Goal: Information Seeking & Learning: Learn about a topic

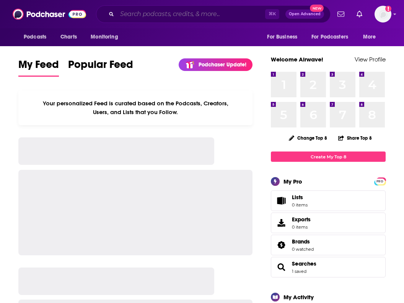
click at [195, 16] on input "Search podcasts, credits, & more..." at bounding box center [191, 14] width 148 height 12
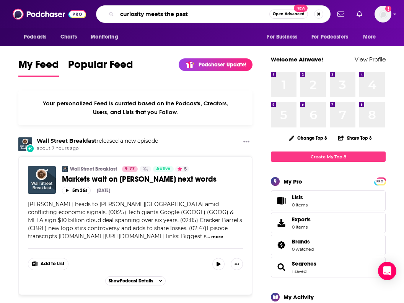
type input "curiosity meets the past"
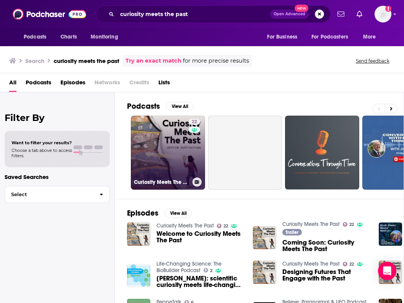
click at [168, 157] on link "22 Curiosity Meets The Past" at bounding box center [168, 153] width 74 height 74
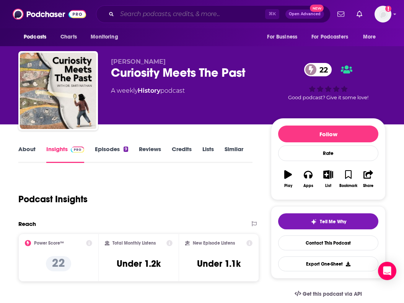
click at [146, 14] on input "Search podcasts, credits, & more..." at bounding box center [191, 14] width 148 height 12
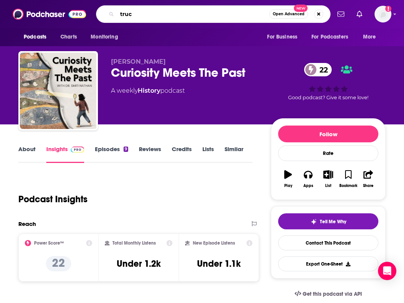
type input "truce"
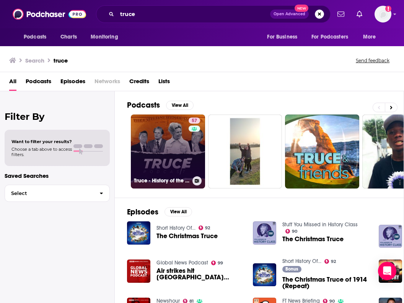
click at [200, 146] on div "57" at bounding box center [194, 147] width 13 height 59
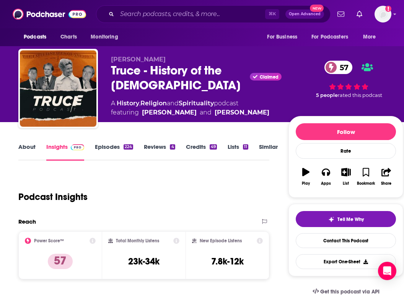
scroll to position [3, 0]
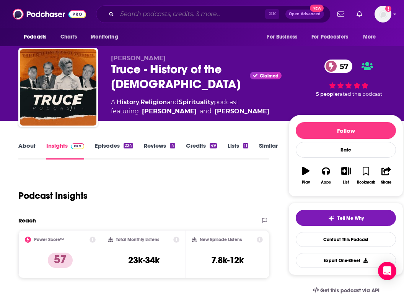
click at [154, 11] on input "Search podcasts, credits, & more..." at bounding box center [191, 14] width 148 height 12
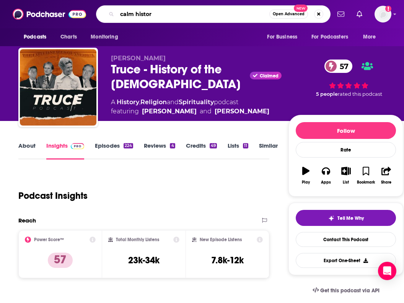
type input "calm history"
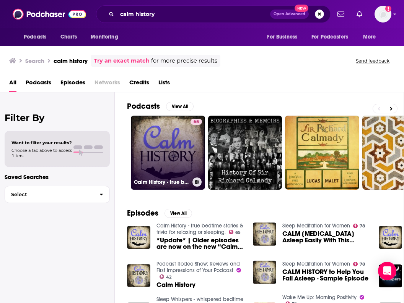
click at [152, 145] on link "65 Calm History - true bedtime stories & trivia for relaxing or sleeping." at bounding box center [168, 153] width 74 height 74
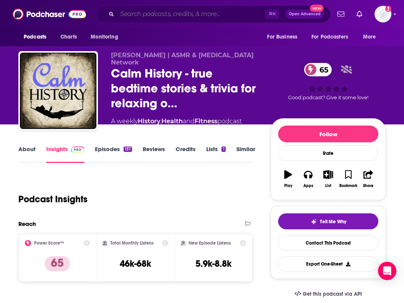
click at [153, 15] on input "Search podcasts, credits, & more..." at bounding box center [191, 14] width 148 height 12
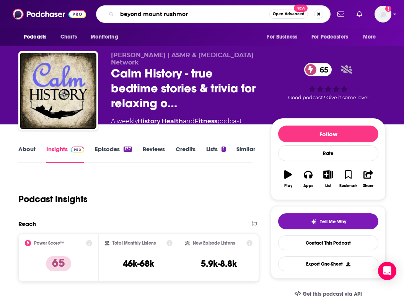
type input "beyond mount rushmore"
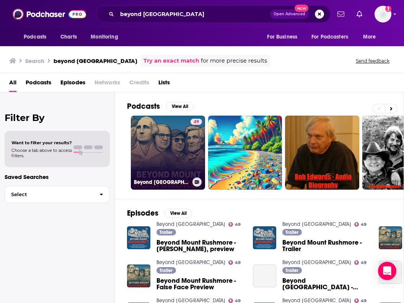
click at [171, 154] on link "49 Beyond Mount Rushmore" at bounding box center [168, 153] width 74 height 74
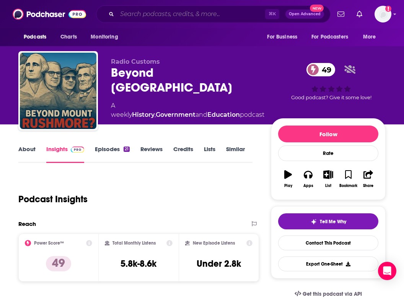
click at [159, 14] on input "Search podcasts, credits, & more..." at bounding box center [191, 14] width 148 height 12
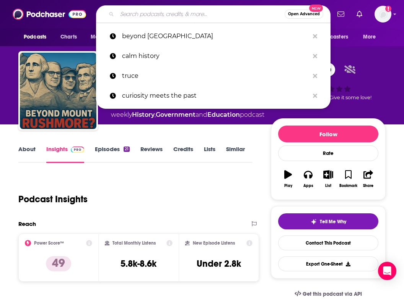
click at [159, 14] on input "Search podcasts, credits, & more..." at bounding box center [200, 14] width 167 height 12
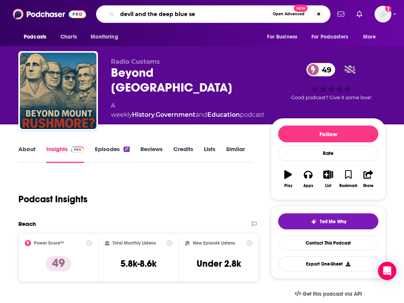
type input "devil and the deep blue sea"
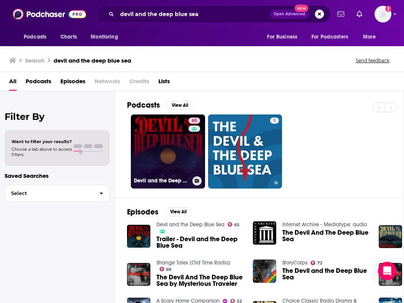
click at [174, 166] on link "65 Devil and the Deep Blue Sea" at bounding box center [168, 152] width 74 height 74
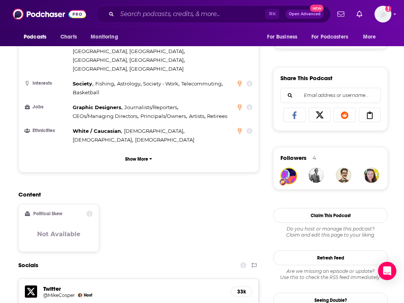
scroll to position [437, 0]
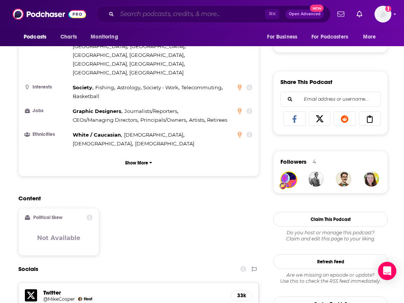
click at [164, 15] on input "Search podcasts, credits, & more..." at bounding box center [191, 14] width 148 height 12
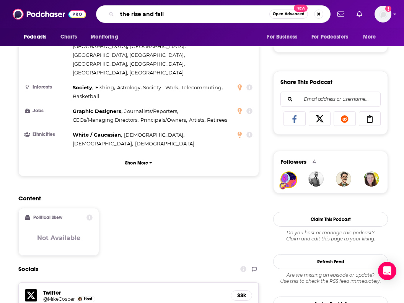
type input "the rise and fall"
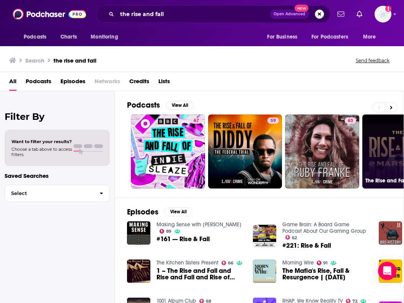
click at [378, 151] on link "68 The Rise and Fall of Mars Hill" at bounding box center [399, 152] width 74 height 74
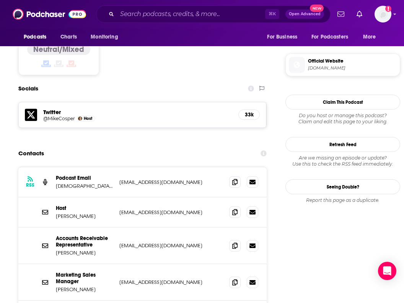
scroll to position [668, 0]
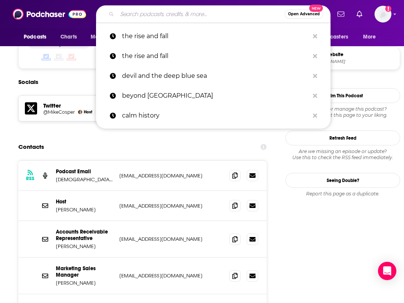
click at [185, 12] on input "Search podcasts, credits, & more..." at bounding box center [200, 14] width 167 height 12
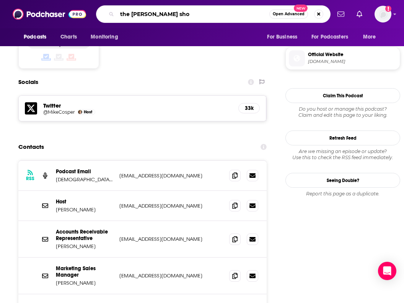
type input "the Russell Moore show"
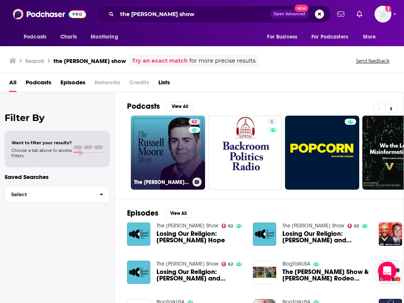
click at [180, 151] on link "62 The Russell Moore Show" at bounding box center [168, 153] width 74 height 74
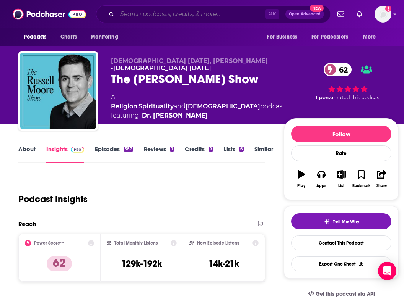
click at [186, 16] on input "Search podcasts, credits, & more..." at bounding box center [191, 14] width 148 height 12
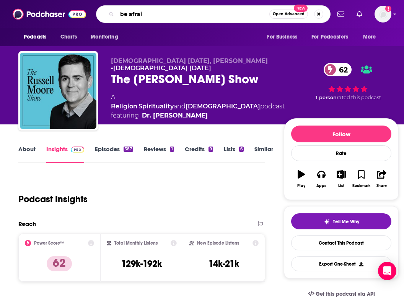
type input "be afraid"
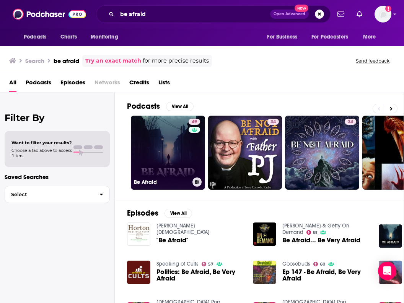
click at [166, 130] on link "49 Be Afraid" at bounding box center [168, 153] width 74 height 74
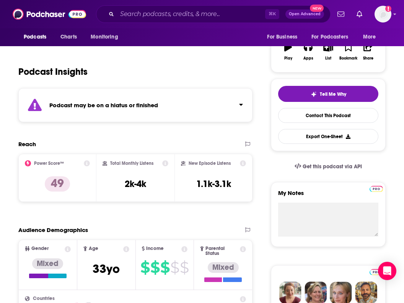
scroll to position [143, 0]
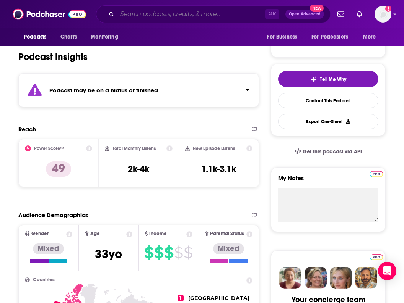
click at [176, 18] on input "Search podcasts, credits, & more..." at bounding box center [191, 14] width 148 height 12
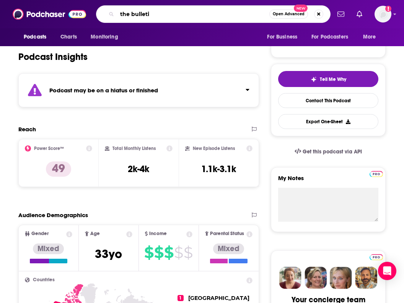
type input "the bulletin"
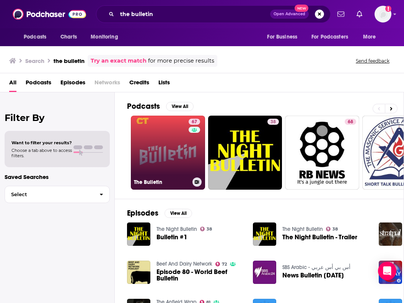
click at [170, 129] on link "67 The Bulletin" at bounding box center [168, 153] width 74 height 74
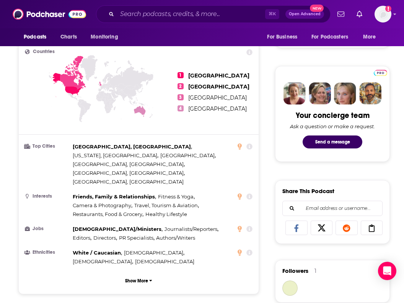
scroll to position [547, 0]
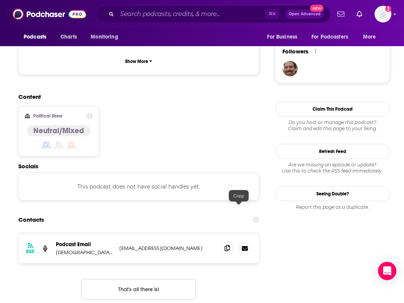
click at [233, 243] on span at bounding box center [226, 248] width 11 height 11
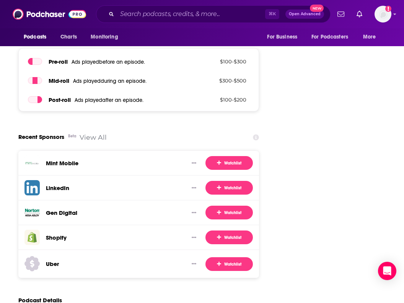
scroll to position [1035, 0]
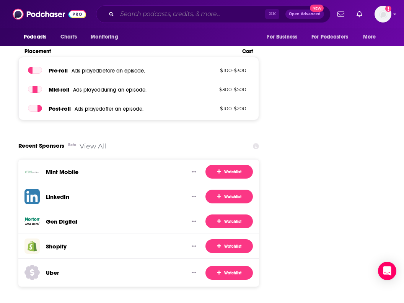
click at [147, 15] on input "Search podcasts, credits, & more..." at bounding box center [191, 14] width 148 height 12
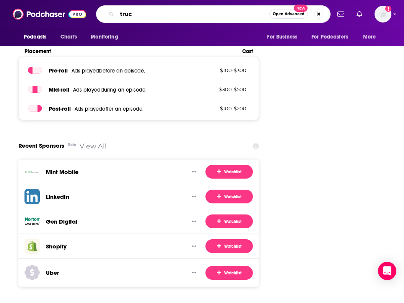
type input "truce"
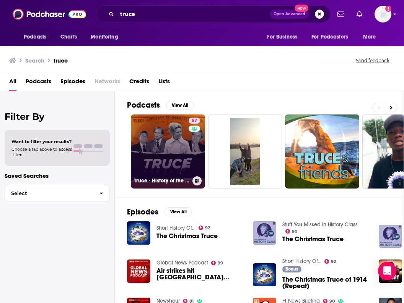
click at [163, 132] on link "57 Truce - History of the Christian Church" at bounding box center [168, 152] width 74 height 74
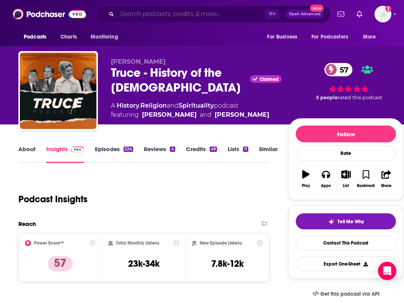
click at [162, 14] on input "Search podcasts, credits, & more..." at bounding box center [191, 14] width 148 height 12
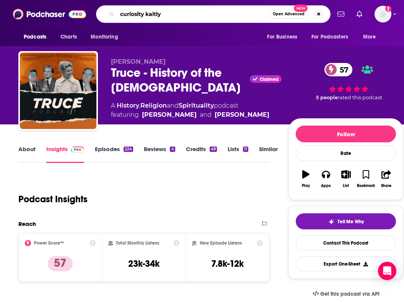
type input "curiosity kaitlyn"
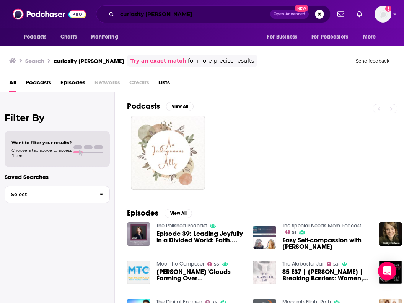
click at [141, 13] on input "curiosity kaitlyn" at bounding box center [193, 14] width 153 height 12
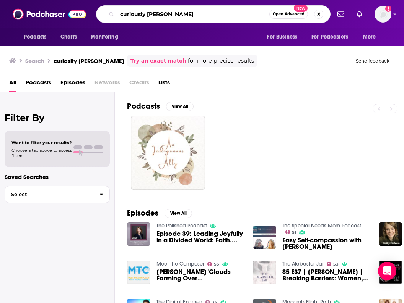
type input "curiously kaitlyn"
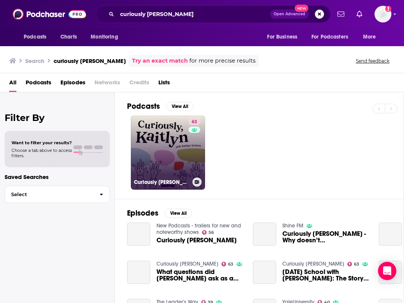
click at [175, 156] on link "63 Curiously Kaitlyn" at bounding box center [168, 153] width 74 height 74
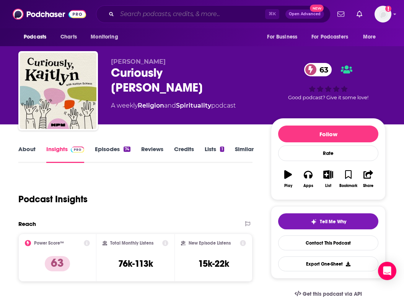
click at [210, 12] on input "Search podcasts, credits, & more..." at bounding box center [191, 14] width 148 height 12
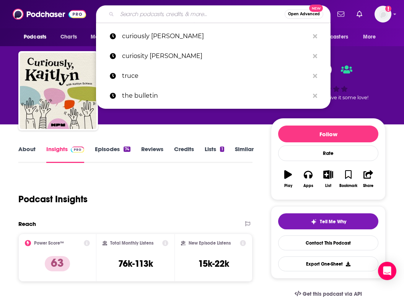
type input "a"
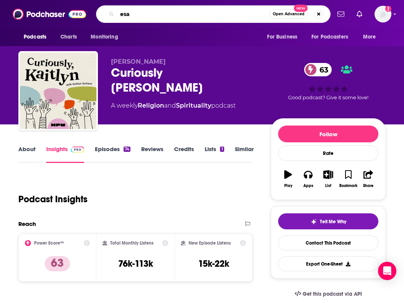
type input "esau"
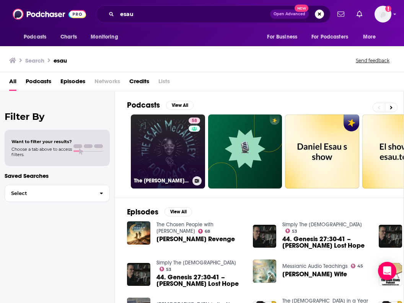
click at [180, 155] on link "58 The Esau McCaulley Podcast" at bounding box center [168, 152] width 74 height 74
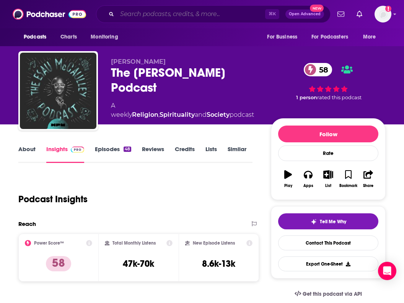
click at [171, 15] on input "Search podcasts, credits, & more..." at bounding box center [191, 14] width 148 height 12
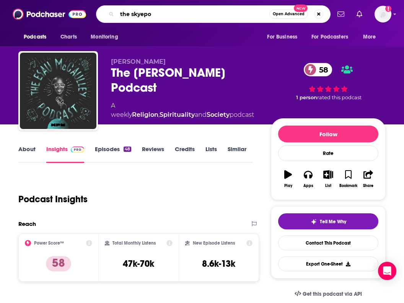
type input "the skyepod"
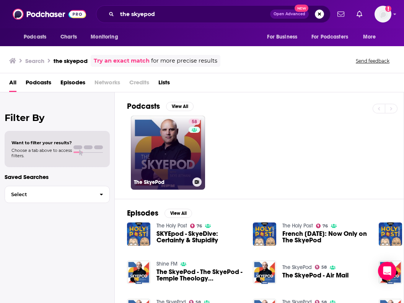
click at [189, 159] on div "58" at bounding box center [194, 148] width 13 height 59
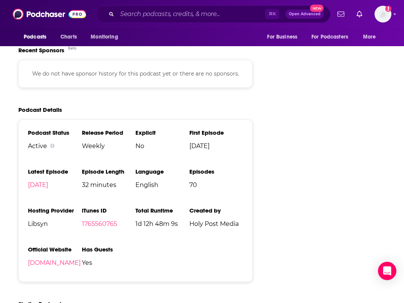
scroll to position [1005, 0]
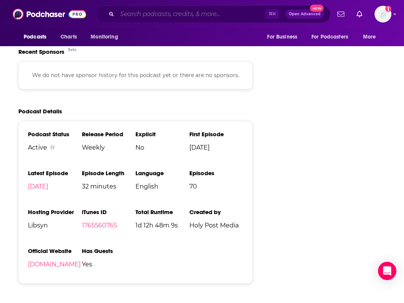
click at [176, 16] on input "Search podcasts, credits, & more..." at bounding box center [191, 14] width 148 height 12
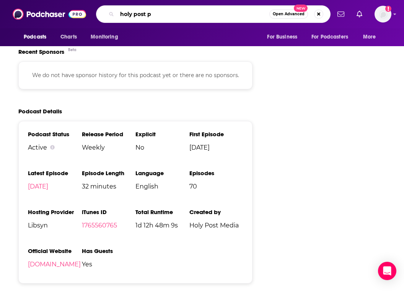
type input "holy post"
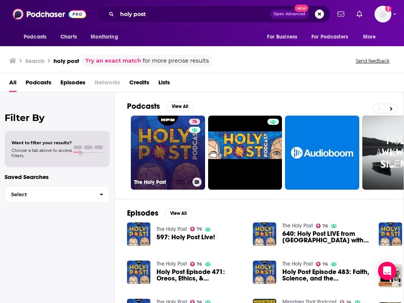
click at [183, 139] on link "76 The Holy Post" at bounding box center [168, 153] width 74 height 74
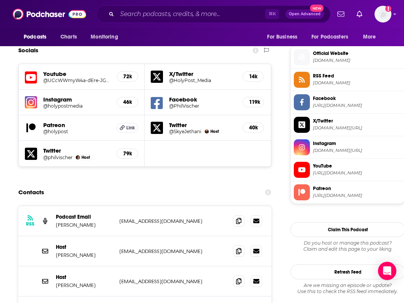
scroll to position [672, 0]
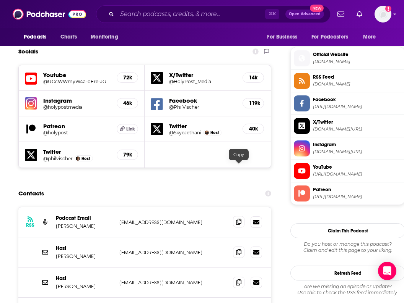
click at [239, 219] on icon at bounding box center [238, 222] width 5 height 6
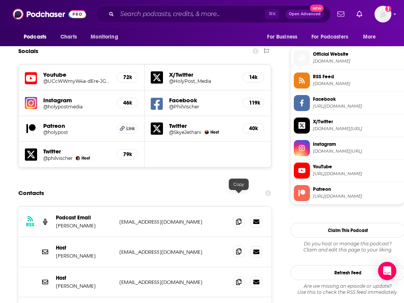
click at [239, 249] on icon at bounding box center [238, 252] width 5 height 6
click at [174, 11] on input "Search podcasts, credits, & more..." at bounding box center [191, 14] width 148 height 12
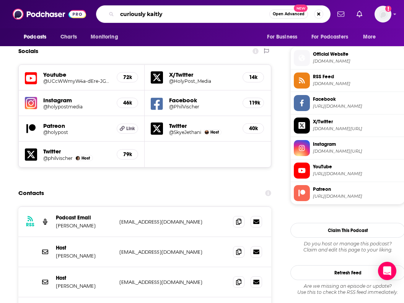
type input "curiously kaitlyn"
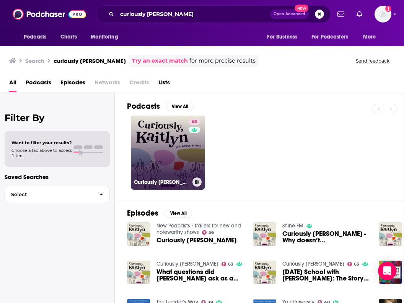
click at [185, 159] on link "63 Curiously Kaitlyn" at bounding box center [168, 153] width 74 height 74
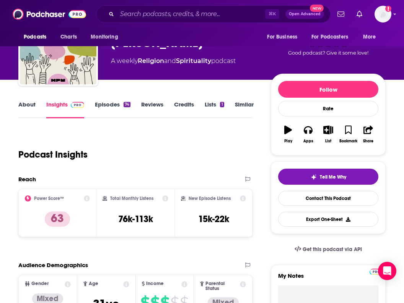
scroll to position [46, 0]
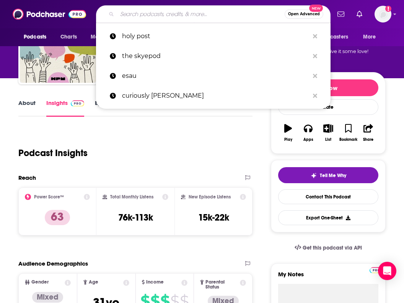
click at [215, 9] on input "Search podcasts, credits, & more..." at bounding box center [200, 14] width 167 height 12
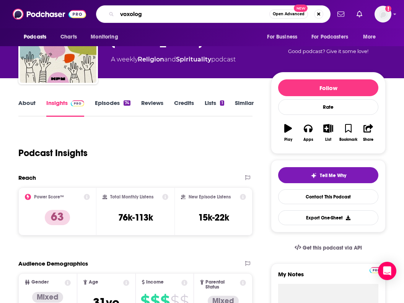
type input "voxology"
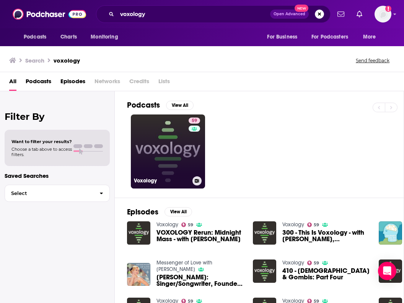
click at [172, 139] on link "59 Voxology" at bounding box center [168, 152] width 74 height 74
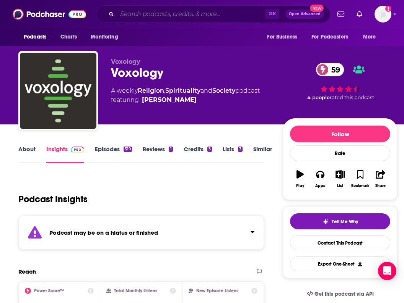
click at [151, 12] on input "Search podcasts, credits, & more..." at bounding box center [191, 14] width 148 height 12
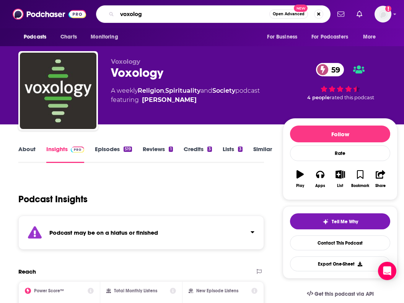
type input "voxology"
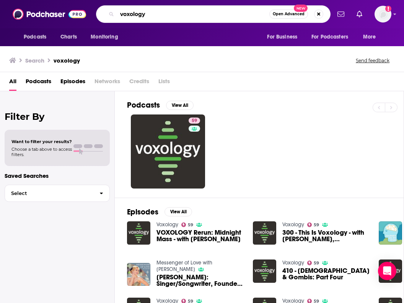
drag, startPoint x: 195, startPoint y: 14, endPoint x: 104, endPoint y: -30, distance: 100.9
click at [104, 0] on html "Podcasts Charts Monitoring voxology Open Advanced New For Business For Podcaste…" at bounding box center [202, 151] width 404 height 303
type input "good faith"
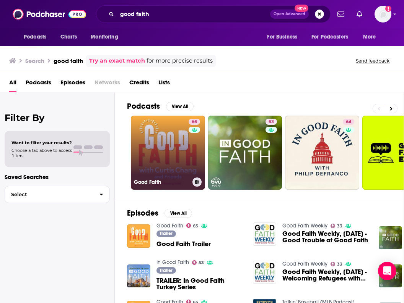
click at [154, 159] on link "65 Good Faith" at bounding box center [168, 153] width 74 height 74
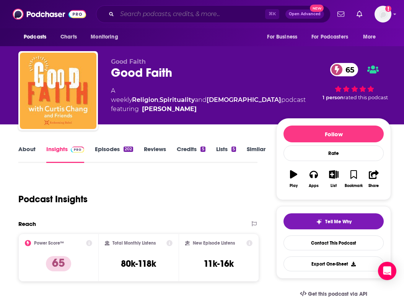
click at [149, 16] on input "Search podcasts, credits, & more..." at bounding box center [191, 14] width 148 height 12
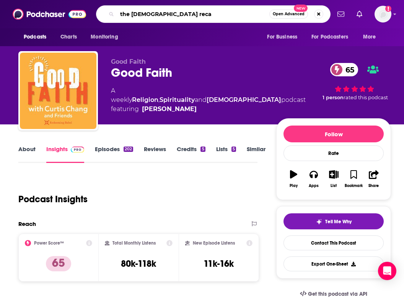
type input "the Bible recap"
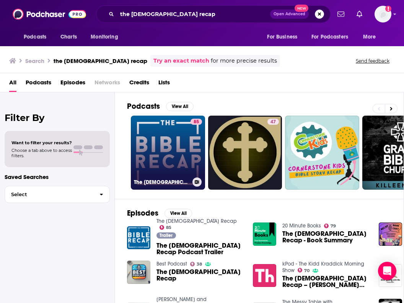
click at [180, 163] on link "85 The Bible Recap" at bounding box center [168, 153] width 74 height 74
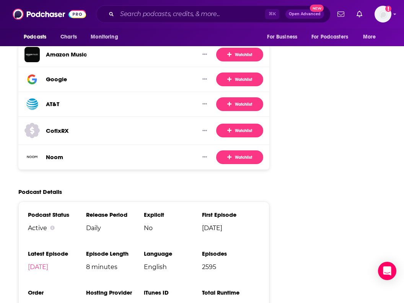
scroll to position [1288, 0]
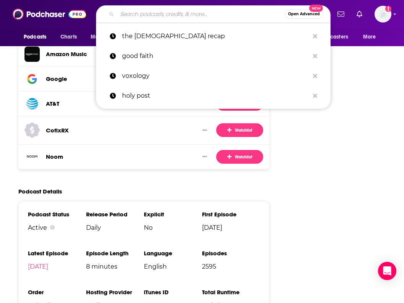
click at [155, 15] on input "Search podcasts, credits, & more..." at bounding box center [200, 14] width 167 height 12
click at [141, 13] on input "Search podcasts, credits, & more..." at bounding box center [200, 14] width 167 height 12
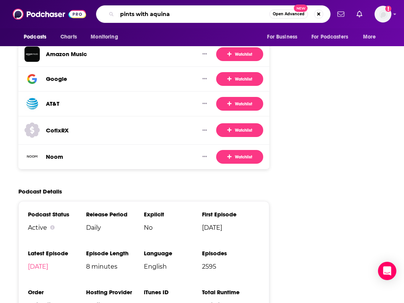
type input "pints with aquinas"
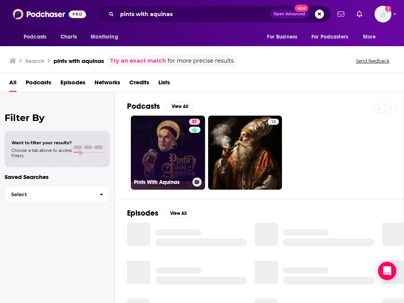
click at [162, 137] on link "81 Pints With Aquinas" at bounding box center [168, 153] width 74 height 74
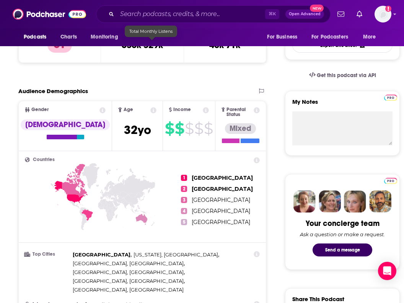
scroll to position [221, 0]
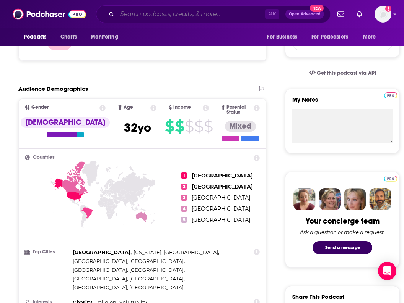
click at [161, 13] on input "Search podcasts, credits, & more..." at bounding box center [191, 14] width 148 height 12
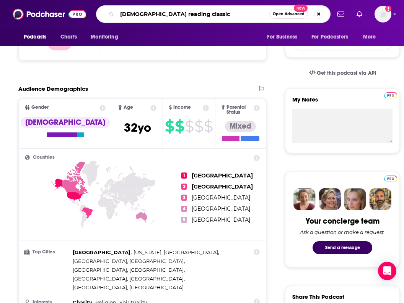
type input "christians reading classics"
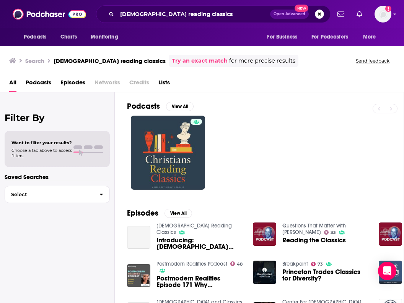
click at [185, 138] on link at bounding box center [168, 153] width 74 height 74
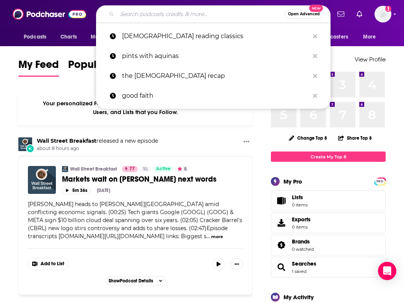
click at [203, 9] on input "Search podcasts, credits, & more..." at bounding box center [200, 14] width 167 height 12
click at [209, 15] on input "Search podcasts, credits, & more..." at bounding box center [200, 14] width 167 height 12
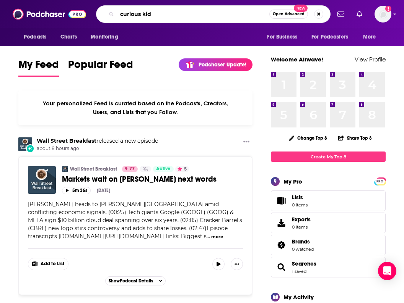
type input "curious kid"
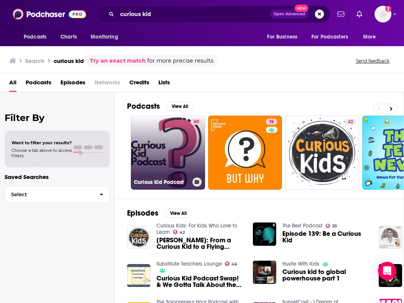
click at [180, 129] on link "60 Curious Kid Podcast" at bounding box center [168, 153] width 74 height 74
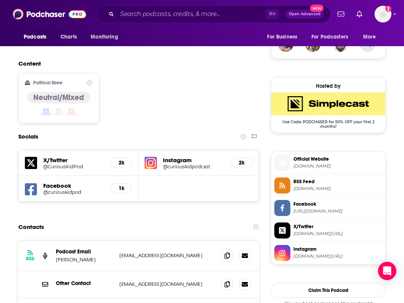
scroll to position [576, 0]
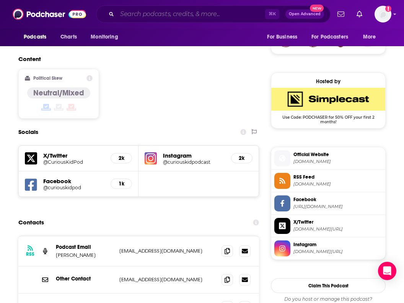
click at [156, 18] on input "Search podcasts, credits, & more..." at bounding box center [191, 14] width 148 height 12
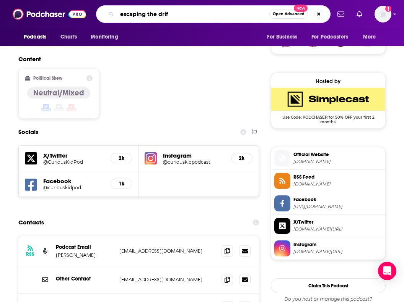
type input "escaping the drift"
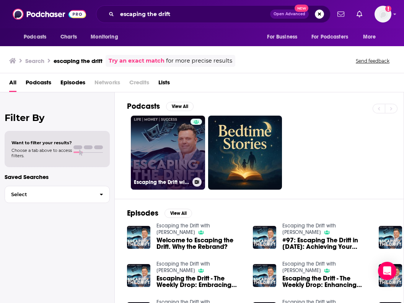
click at [175, 169] on link "Escaping the Drift with John Gafford" at bounding box center [168, 153] width 74 height 74
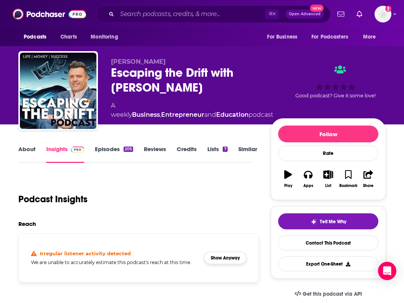
click at [233, 256] on button "Show Anyway" at bounding box center [225, 258] width 42 height 12
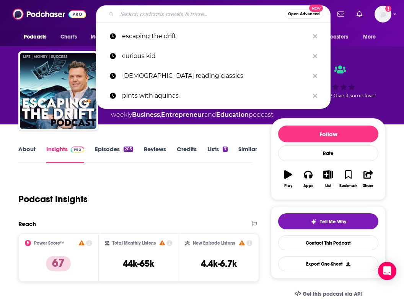
click at [153, 12] on input "Search podcasts, credits, & more..." at bounding box center [200, 14] width 167 height 12
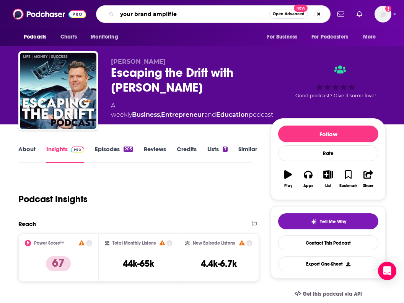
type input "your brand amplified"
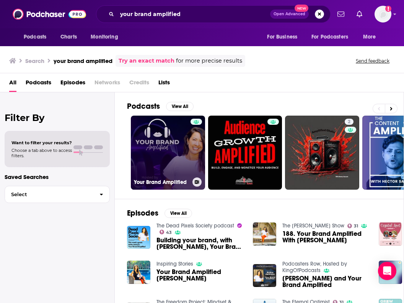
click at [175, 150] on link "Your Brand Amplified" at bounding box center [168, 153] width 74 height 74
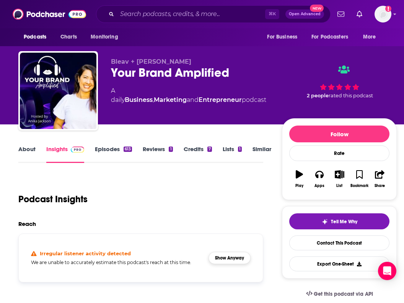
click at [250, 262] on button "Show Anyway" at bounding box center [229, 258] width 42 height 12
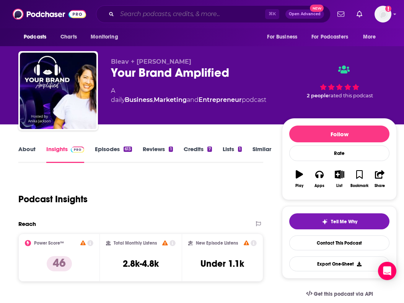
click at [179, 13] on input "Search podcasts, credits, & more..." at bounding box center [191, 14] width 148 height 12
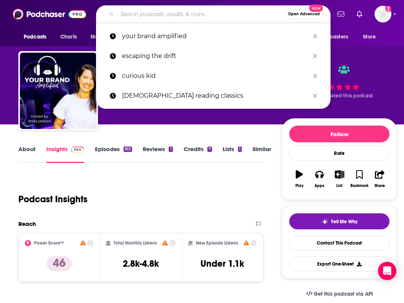
click at [179, 13] on input "Search podcasts, credits, & more..." at bounding box center [200, 14] width 167 height 12
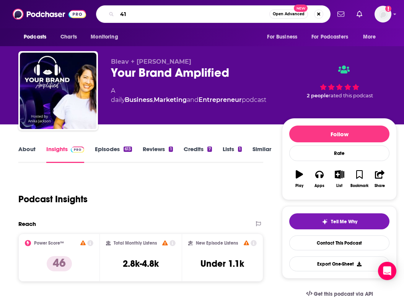
type input "412"
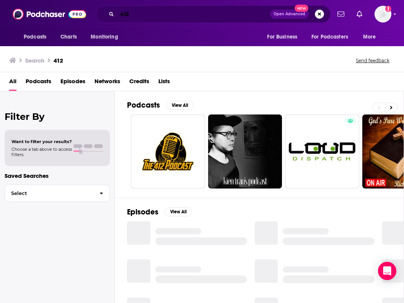
click at [157, 14] on input "412" at bounding box center [193, 14] width 153 height 12
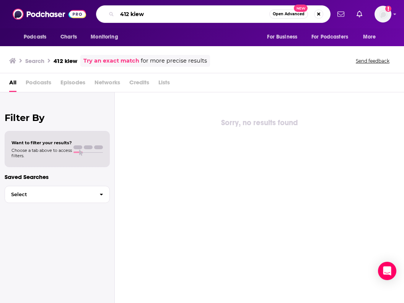
click at [153, 16] on input "412 kiew" at bounding box center [193, 14] width 152 height 12
type input "412 kids"
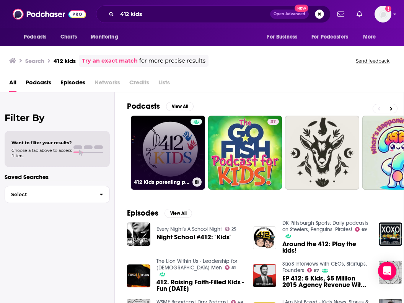
click at [163, 154] on link "412 Kids parenting podcast" at bounding box center [168, 153] width 74 height 74
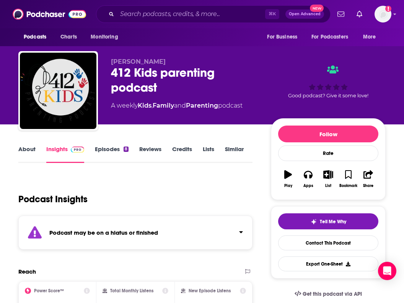
click at [164, 236] on div "Podcast may be on a hiatus or finished" at bounding box center [135, 233] width 234 height 34
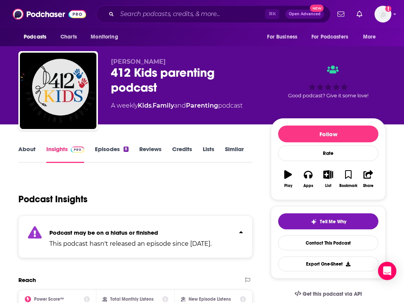
click at [164, 236] on p "Podcast may be on a hiatus or finished" at bounding box center [130, 232] width 162 height 7
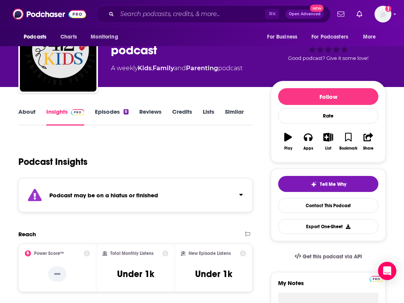
scroll to position [39, 0]
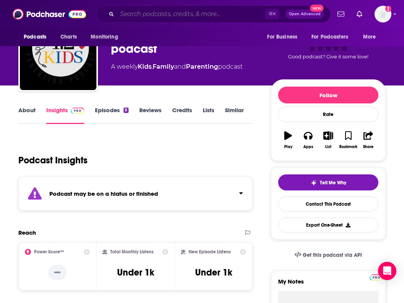
click at [172, 15] on input "Search podcasts, credits, & more..." at bounding box center [191, 14] width 148 height 12
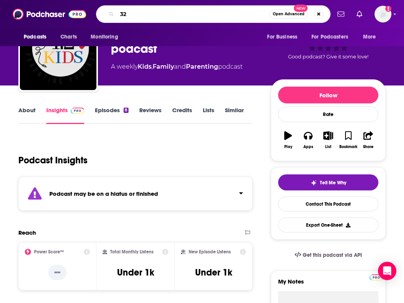
type input "321"
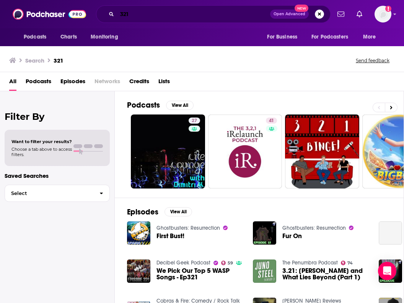
click at [151, 17] on input "321" at bounding box center [193, 14] width 153 height 12
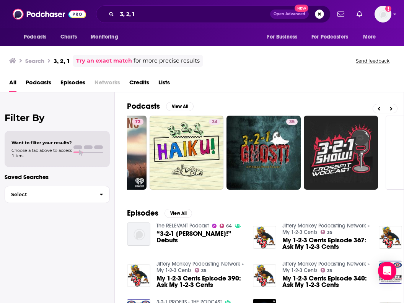
scroll to position [0, 367]
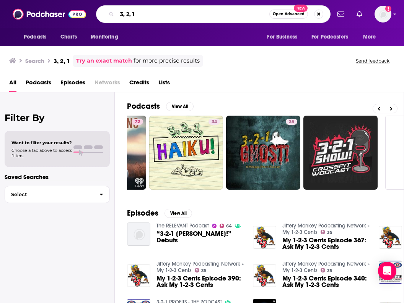
drag, startPoint x: 150, startPoint y: 13, endPoint x: 110, endPoint y: 4, distance: 41.3
click at [110, 4] on div "Podcasts Charts Monitoring 3, 2, 1 Open Advanced New For Business For Podcaster…" at bounding box center [202, 14] width 404 height 28
type input "h"
type input "ahead of the curve"
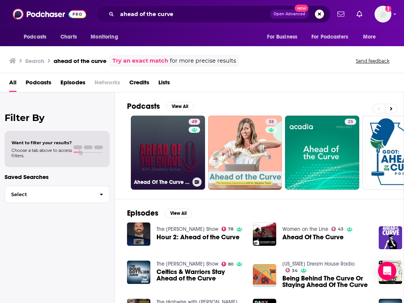
click at [159, 144] on link "49 Ahead Of The Curve with Jonathan Gelnar" at bounding box center [168, 153] width 74 height 74
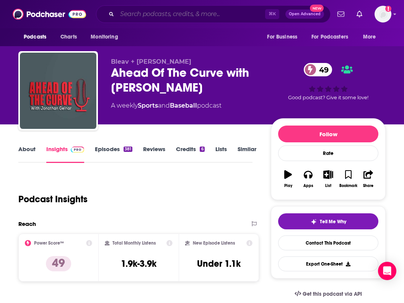
click at [147, 15] on input "Search podcasts, credits, & more..." at bounding box center [191, 14] width 148 height 12
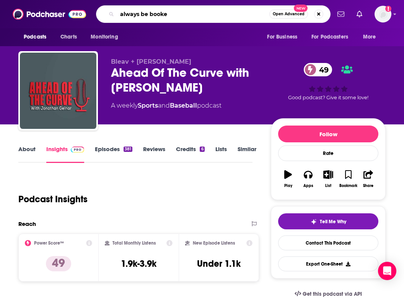
type input "always be booked"
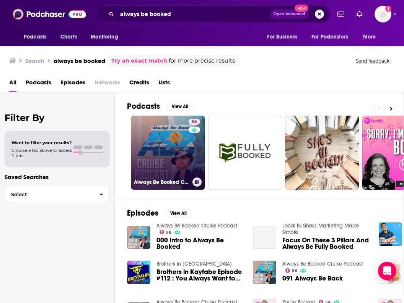
click at [143, 146] on link "56 Always Be Booked Cruise Podcast" at bounding box center [168, 153] width 74 height 74
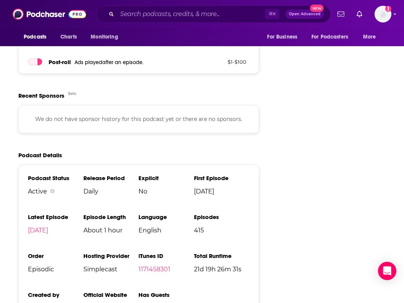
scroll to position [1049, 0]
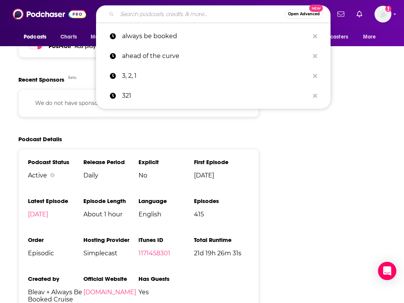
click at [196, 15] on input "Search podcasts, credits, & more..." at bounding box center [200, 14] width 167 height 12
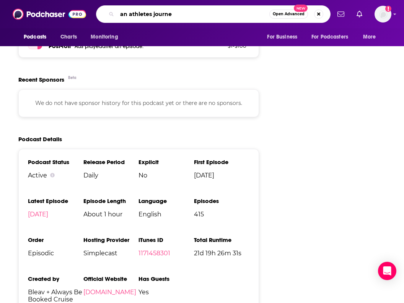
type input "an athletes journey"
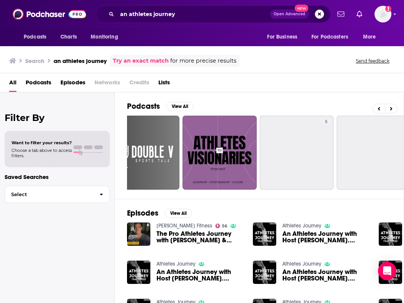
scroll to position [0, 273]
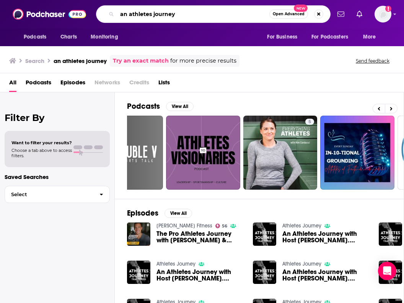
drag, startPoint x: 128, startPoint y: 15, endPoint x: 112, endPoint y: 13, distance: 16.9
click at [112, 13] on div "an athletes journey Open Advanced New" at bounding box center [213, 14] width 234 height 18
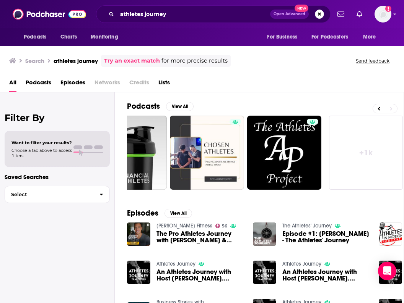
scroll to position [0, 422]
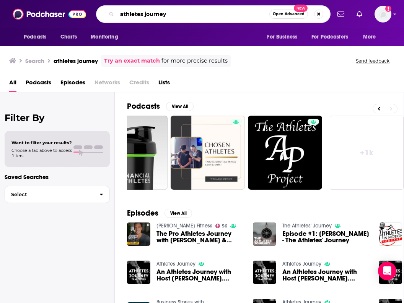
drag, startPoint x: 178, startPoint y: 13, endPoint x: 110, endPoint y: 1, distance: 69.1
click at [110, 1] on div "Podcasts Charts Monitoring athletes journey Open Advanced New For Business For …" at bounding box center [202, 14] width 404 height 28
type input "v"
type input "besties by caitlin"
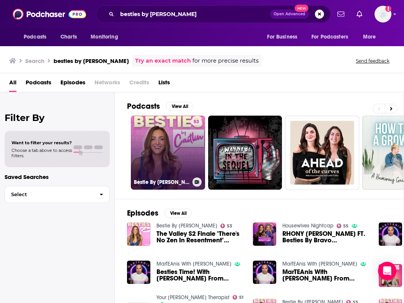
click at [192, 173] on div "53" at bounding box center [195, 148] width 11 height 59
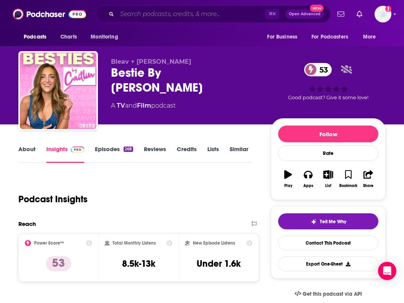
click at [151, 10] on input "Search podcasts, credits, & more..." at bounding box center [191, 14] width 148 height 12
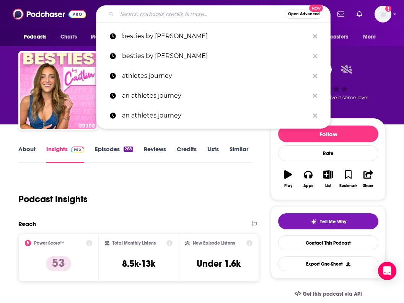
click at [151, 10] on input "Search podcasts, credits, & more..." at bounding box center [200, 14] width 167 height 12
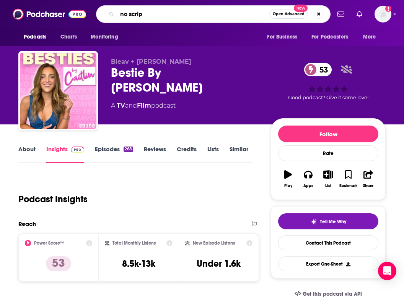
type input "no script"
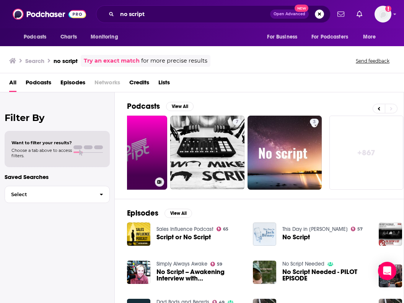
scroll to position [0, 422]
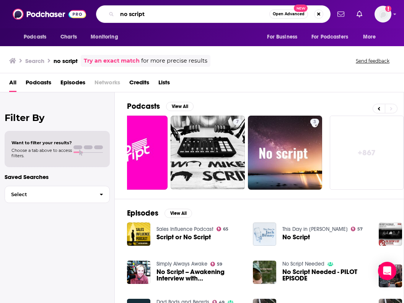
click at [190, 13] on input "no script" at bounding box center [193, 14] width 152 height 12
type input "no script no problem"
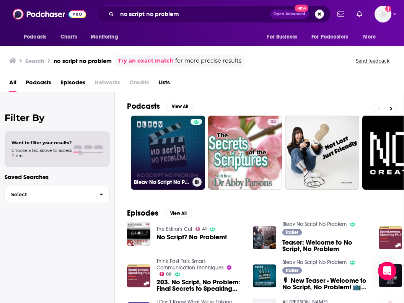
click at [178, 158] on link "Bleav No Script No Problem" at bounding box center [168, 153] width 74 height 74
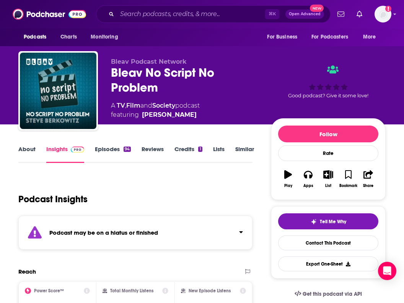
click at [140, 227] on div "Podcast may be on a hiatus or finished" at bounding box center [135, 233] width 234 height 34
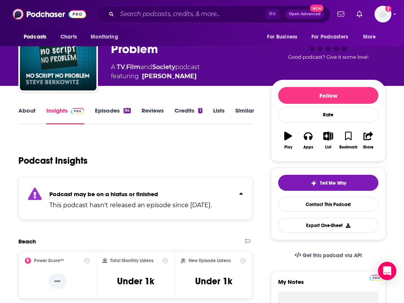
scroll to position [39, 0]
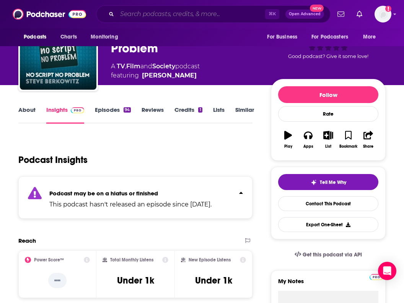
click at [152, 13] on input "Search podcasts, credits, & more..." at bounding box center [191, 14] width 148 height 12
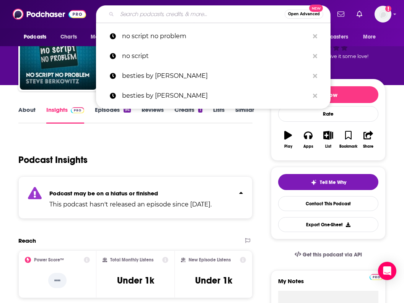
click at [152, 13] on input "Search podcasts, credits, & more..." at bounding box center [200, 14] width 167 height 12
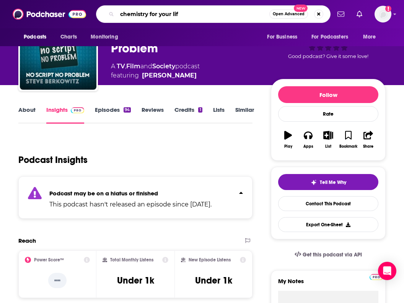
type input "chemistry for your life"
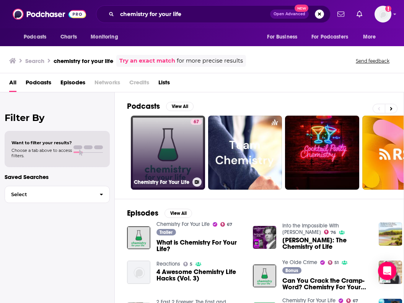
click at [155, 150] on link "67 Chemistry For Your Life" at bounding box center [168, 153] width 74 height 74
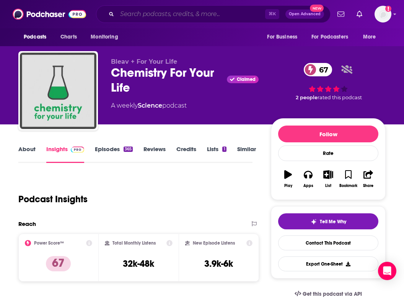
click at [174, 14] on input "Search podcasts, credits, & more..." at bounding box center [191, 14] width 148 height 12
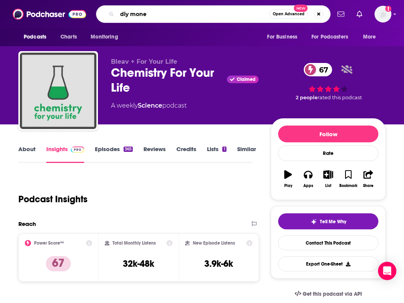
type input "diy money"
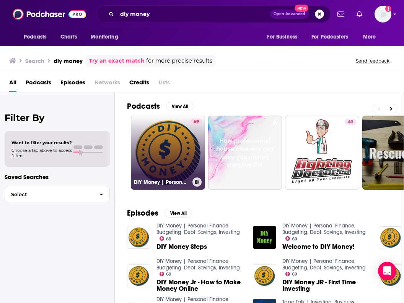
click at [167, 143] on link "69 DIY Money | Personal Finance, Budgeting, Debt, Savings, Investing" at bounding box center [168, 153] width 74 height 74
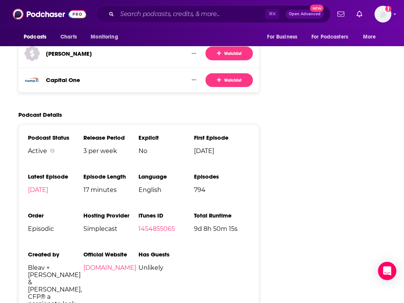
scroll to position [1290, 0]
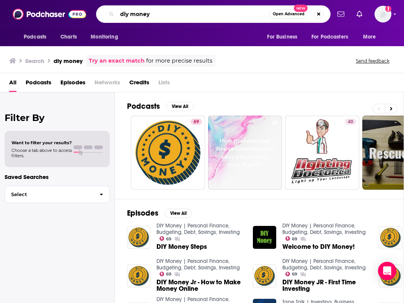
drag, startPoint x: 156, startPoint y: 16, endPoint x: 102, endPoint y: -4, distance: 57.9
click at [102, 0] on html "Podcasts Charts Monitoring diy money Open Advanced New For Business For Podcast…" at bounding box center [202, 151] width 404 height 303
type input "dlweekly"
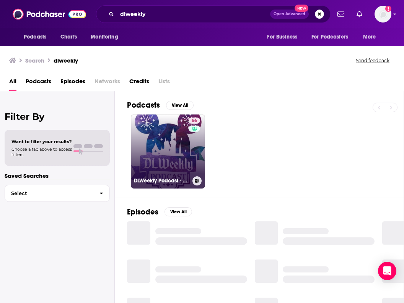
click at [167, 153] on link "56 DLWeekly Podcast - Disneyland News and Information" at bounding box center [168, 152] width 74 height 74
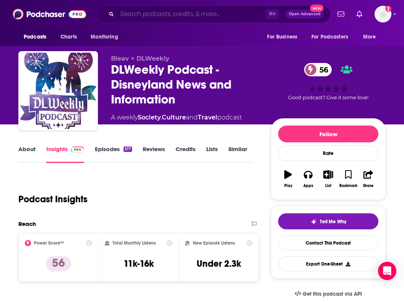
click at [168, 14] on input "Search podcasts, credits, & more..." at bounding box center [191, 14] width 148 height 12
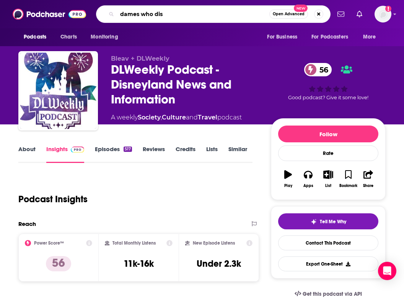
type input "dames who dish"
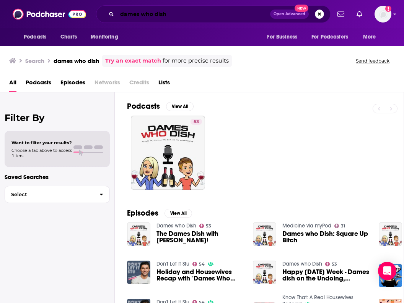
click at [189, 15] on input "dames who dish" at bounding box center [193, 14] width 153 height 12
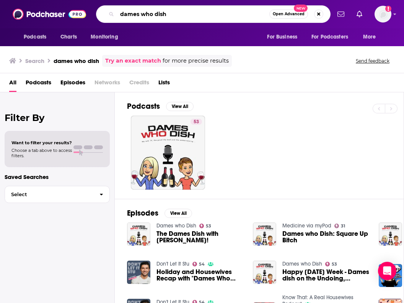
drag, startPoint x: 189, startPoint y: 15, endPoint x: 138, endPoint y: -6, distance: 54.9
click at [138, 0] on html "Podcasts Charts Monitoring dames who dish Open Advanced New For Business For Po…" at bounding box center [202, 151] width 404 height 303
type input "s"
type input "dark hearts"
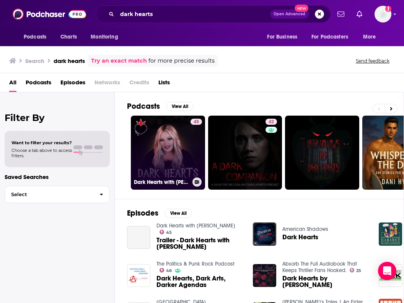
click at [149, 135] on link "45 Dark Hearts with Stacy Lee" at bounding box center [168, 153] width 74 height 74
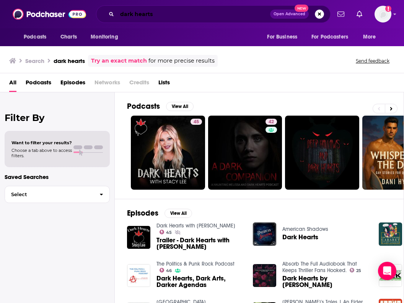
click at [163, 16] on input "dark hearts" at bounding box center [193, 14] width 153 height 12
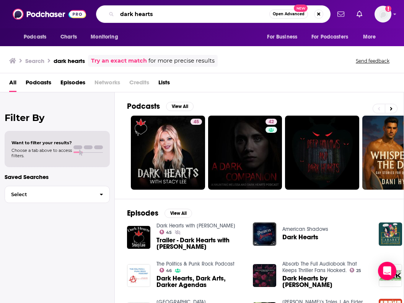
drag, startPoint x: 163, startPoint y: 16, endPoint x: 111, endPoint y: -2, distance: 54.9
click at [111, 0] on html "Podcasts Charts Monitoring dark hearts Open Advanced New For Business For Podca…" at bounding box center [202, 151] width 404 height 303
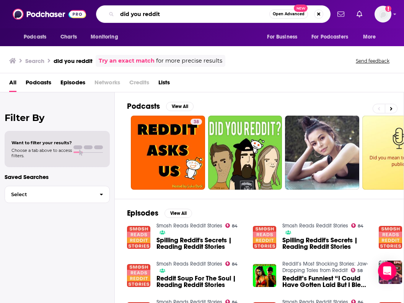
drag, startPoint x: 175, startPoint y: 12, endPoint x: 116, endPoint y: -8, distance: 62.9
click at [116, 0] on html "Podcasts Charts Monitoring did you reddit Open Advanced New For Business For Po…" at bounding box center [202, 151] width 404 height 303
type input "the dumb dad"
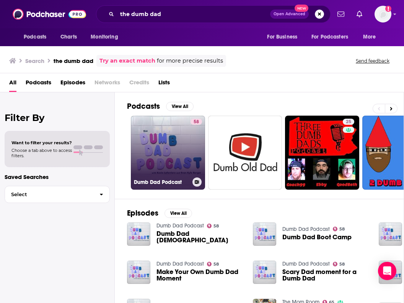
click at [155, 134] on link "58 Dumb Dad Podcast" at bounding box center [168, 153] width 74 height 74
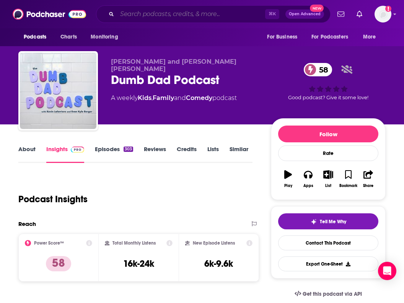
click at [176, 17] on input "Search podcasts, credits, & more..." at bounding box center [191, 14] width 148 height 12
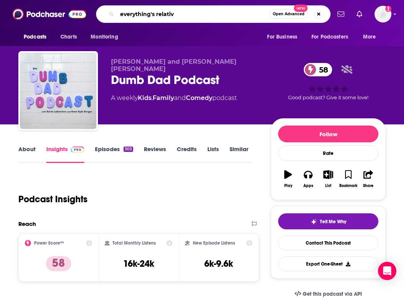
type input "everything's relative"
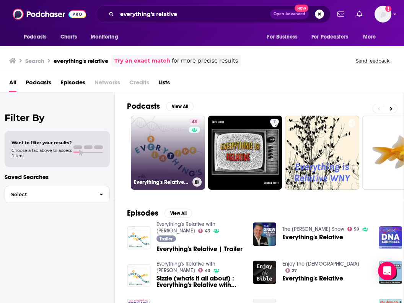
click at [179, 140] on link "43 Everything's Relative with Eve Sturges" at bounding box center [168, 153] width 74 height 74
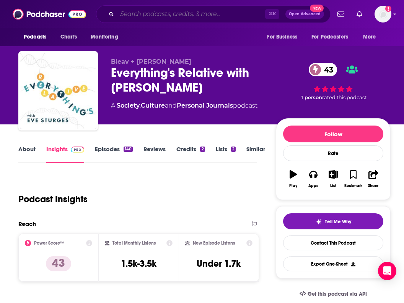
click at [199, 15] on input "Search podcasts, credits, & more..." at bounding box center [191, 14] width 148 height 12
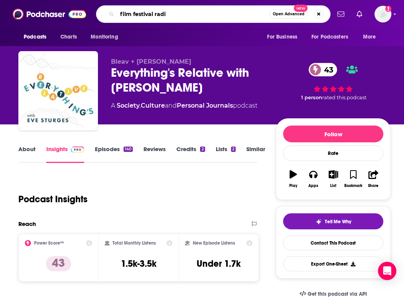
type input "film festival radio"
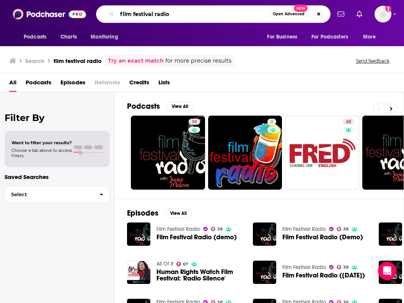
drag, startPoint x: 169, startPoint y: 16, endPoint x: 98, endPoint y: 6, distance: 71.3
click at [98, 6] on div "film festival radio Open Advanced New" at bounding box center [213, 14] width 234 height 18
type input "the find food freedom"
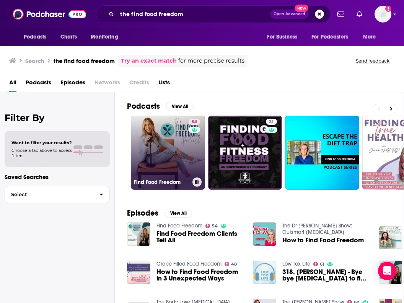
click at [163, 138] on link "54 Find Food Freedom" at bounding box center [168, 153] width 74 height 74
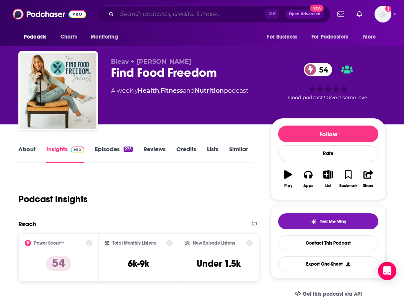
click at [172, 13] on input "Search podcasts, credits, & more..." at bounding box center [191, 14] width 148 height 12
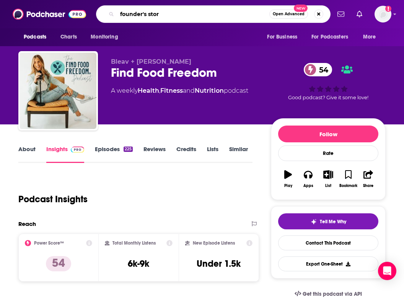
type input "founder's story"
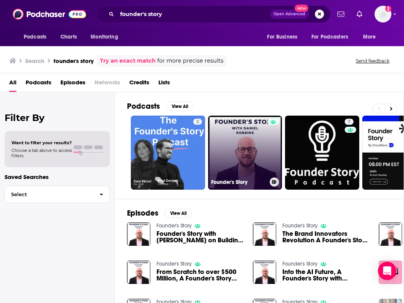
click at [243, 163] on link "Founder's Story" at bounding box center [245, 153] width 74 height 74
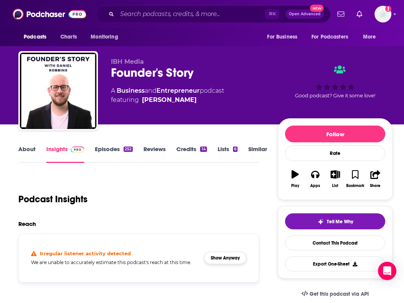
click at [245, 261] on button "Show Anyway" at bounding box center [225, 258] width 42 height 12
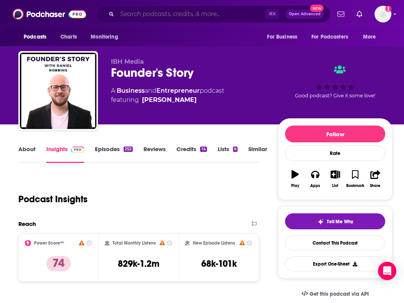
click at [144, 13] on input "Search podcasts, credits, & more..." at bounding box center [191, 14] width 148 height 12
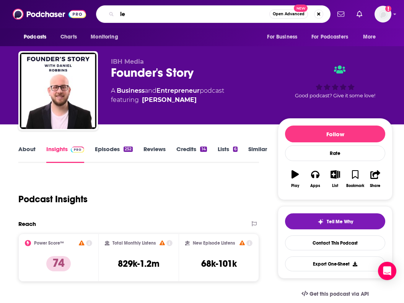
type input "l"
type input "the level up"
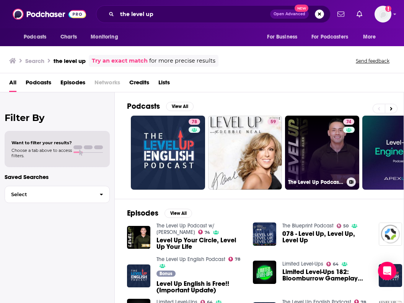
click at [332, 154] on link "74 The Level Up Podcast w/ Paul Alex" at bounding box center [322, 153] width 74 height 74
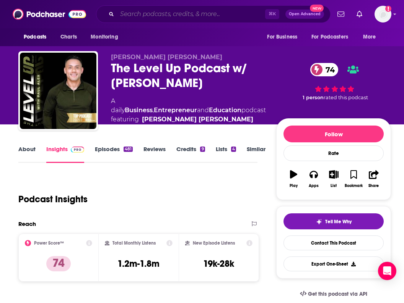
click at [161, 14] on input "Search podcasts, credits, & more..." at bounding box center [191, 14] width 148 height 12
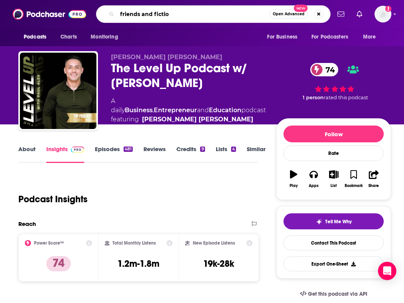
type input "friends and fiction"
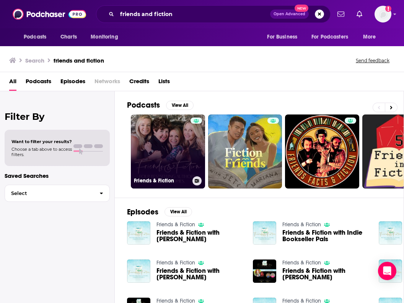
click at [169, 156] on link "Friends & Fiction" at bounding box center [168, 152] width 74 height 74
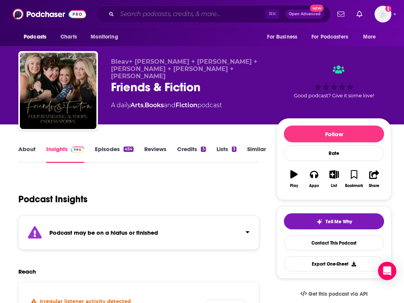
click at [171, 15] on input "Search podcasts, credits, & more..." at bounding box center [191, 14] width 148 height 12
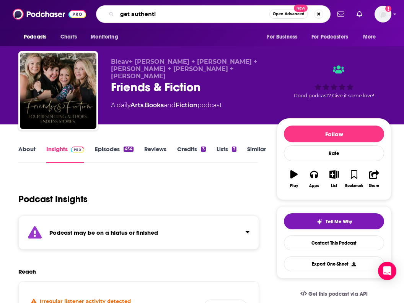
type input "get authentic"
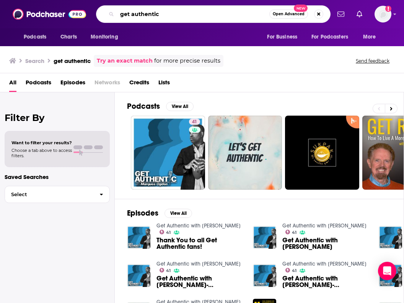
drag, startPoint x: 166, startPoint y: 15, endPoint x: 106, endPoint y: -8, distance: 64.2
click at [106, 0] on html "Podcasts Charts Monitoring get authentic Open Advanced New For Business For Pod…" at bounding box center [202, 151] width 404 height 303
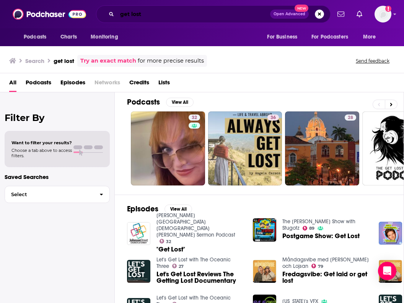
click at [186, 20] on input "get lost" at bounding box center [193, 14] width 153 height 12
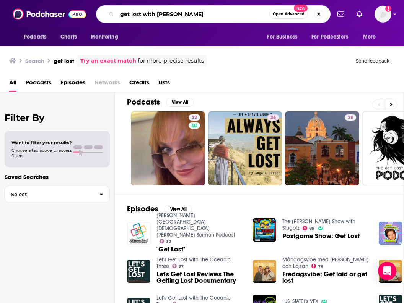
type input "get lost with nick"
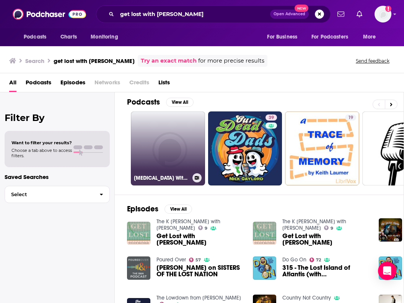
click at [166, 155] on link "Self-Improvement With Nicki" at bounding box center [168, 149] width 74 height 74
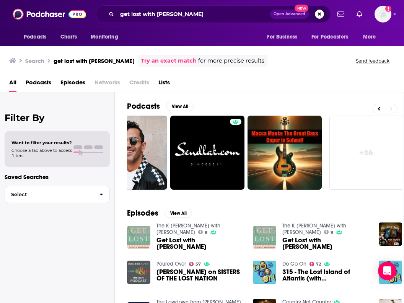
scroll to position [0, 422]
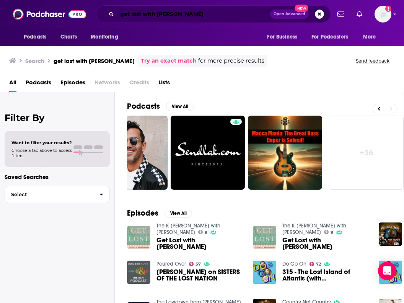
click at [180, 15] on input "get lost with nick" at bounding box center [193, 14] width 153 height 12
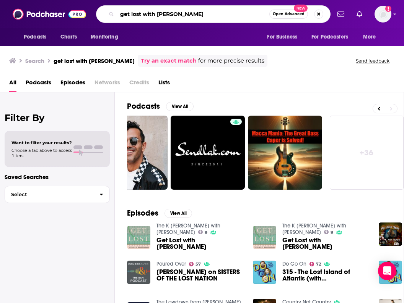
drag, startPoint x: 180, startPoint y: 15, endPoint x: 115, endPoint y: -11, distance: 69.4
click at [115, 0] on html "Podcasts Charts Monitoring get lost with nick Open Advanced New For Business Fo…" at bounding box center [202, 151] width 404 height 303
type input "great shot podcast"
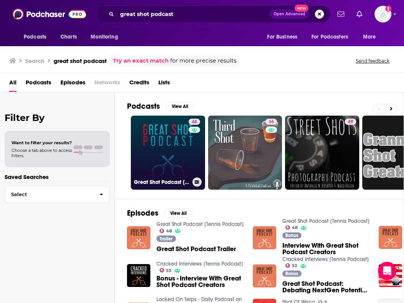
click at [150, 178] on div "Great Shot Podcast [Tennis Podcast]" at bounding box center [168, 182] width 68 height 9
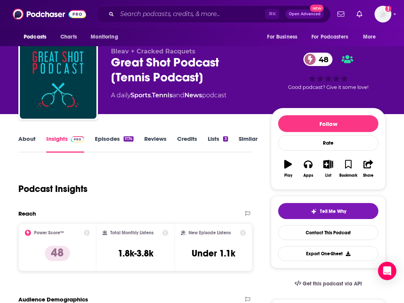
scroll to position [11, 0]
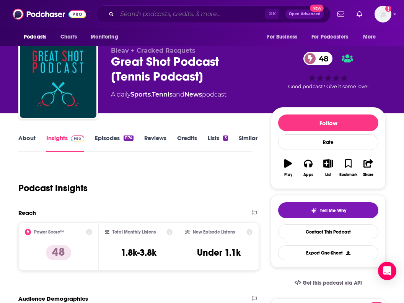
click at [172, 13] on input "Search podcasts, credits, & more..." at bounding box center [191, 14] width 148 height 12
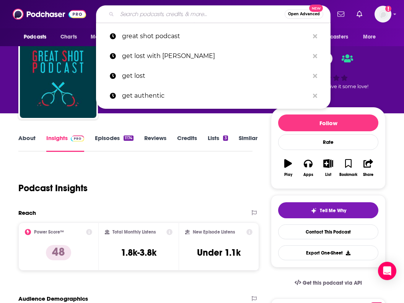
click at [172, 13] on input "Search podcasts, credits, & more..." at bounding box center [200, 14] width 167 height 12
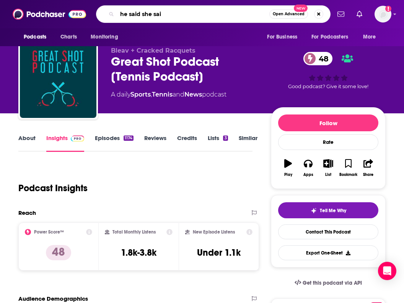
type input "he said she said"
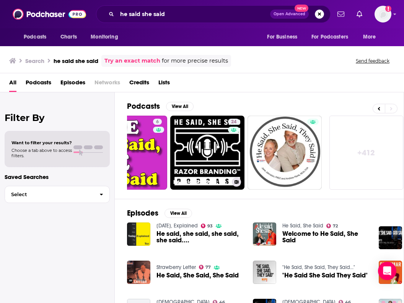
scroll to position [0, 422]
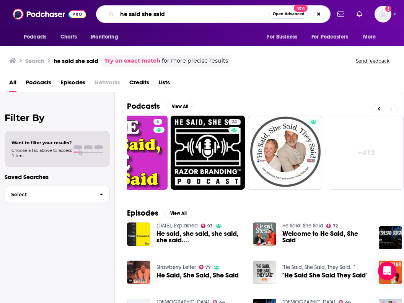
drag, startPoint x: 180, startPoint y: 16, endPoint x: 127, endPoint y: -4, distance: 57.0
click at [127, 0] on html "Podcasts Charts Monitoring he said she said Open Advanced New For Business For …" at bounding box center [202, 151] width 404 height 303
type input "horrifying history"
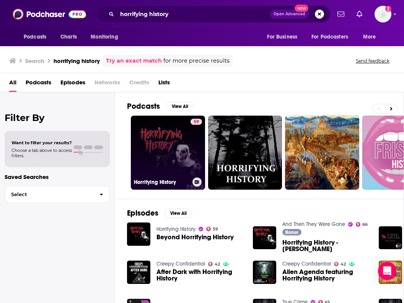
click at [136, 150] on link "59 Horrifying History" at bounding box center [168, 153] width 74 height 74
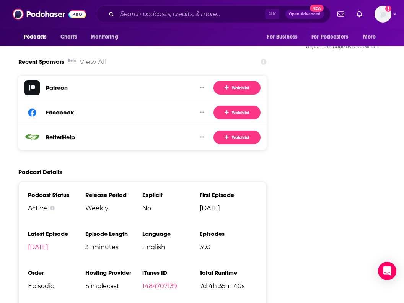
scroll to position [1043, 0]
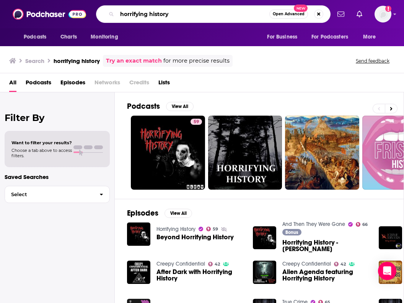
drag, startPoint x: 172, startPoint y: 17, endPoint x: 111, endPoint y: -10, distance: 66.4
click at [111, 0] on html "Podcasts Charts Monitoring horrifying history Open Advanced New For Business Fo…" at bounding box center [202, 151] width 404 height 303
type input "k"
type input "let me tell you a story"
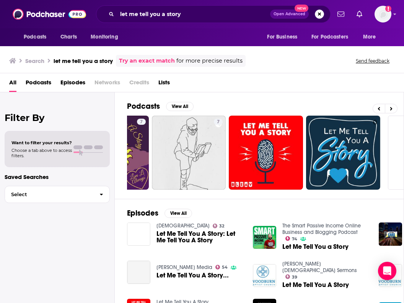
scroll to position [0, 367]
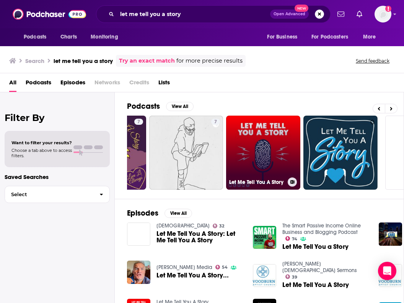
click at [253, 160] on link "Let Me Tell You A Story" at bounding box center [263, 153] width 74 height 74
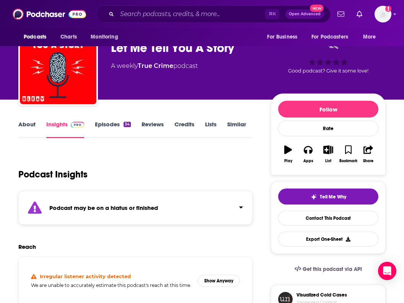
scroll to position [29, 0]
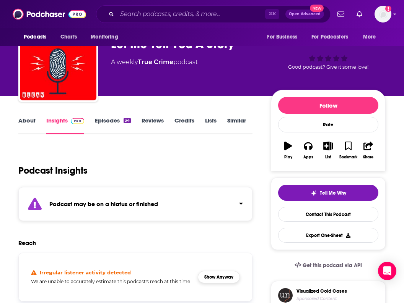
click at [228, 282] on button "Show Anyway" at bounding box center [219, 277] width 42 height 12
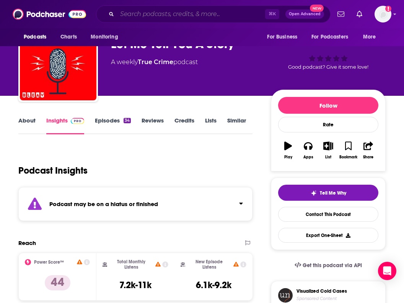
click at [193, 14] on input "Search podcasts, credits, & more..." at bounding box center [191, 14] width 148 height 12
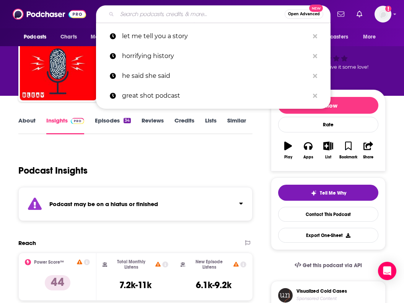
click at [193, 14] on input "Search podcasts, credits, & more..." at bounding box center [200, 14] width 167 height 12
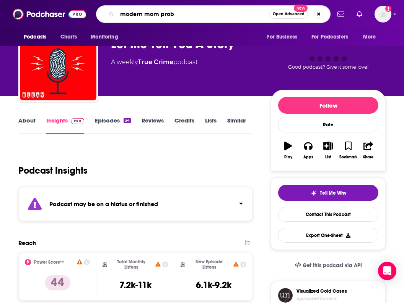
type input "modern mom probs"
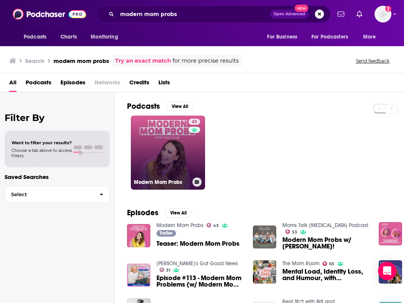
click at [176, 144] on link "43 Modern Mom Probs" at bounding box center [168, 153] width 74 height 74
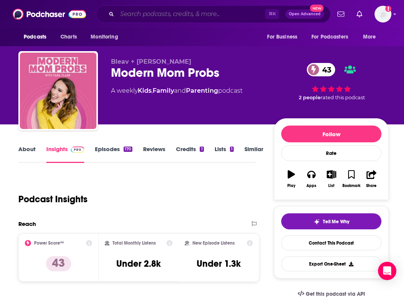
click at [177, 15] on input "Search podcasts, credits, & more..." at bounding box center [191, 14] width 148 height 12
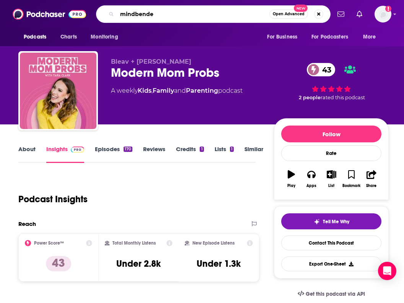
type input "mindbender"
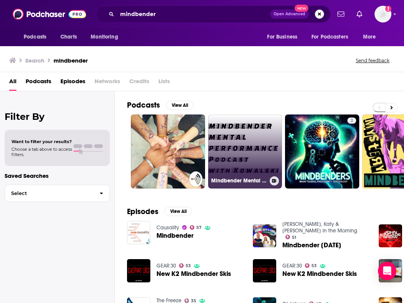
click at [250, 148] on link "Mindbender Mental Performance Podcast" at bounding box center [245, 152] width 74 height 74
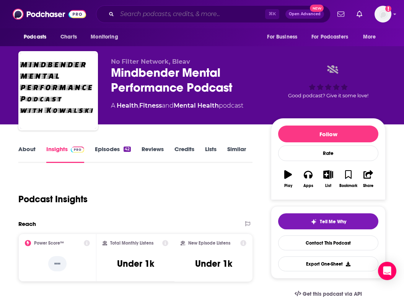
click at [174, 17] on input "Search podcasts, credits, & more..." at bounding box center [191, 14] width 148 height 12
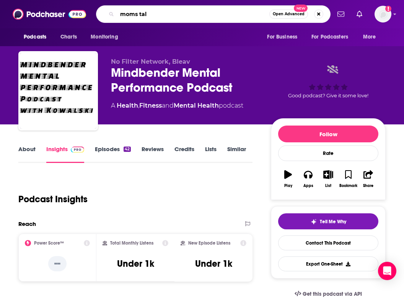
type input "moms talk"
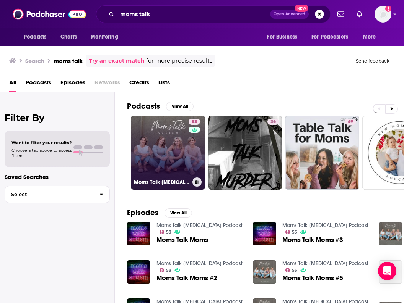
click at [174, 151] on link "53 Moms Talk [MEDICAL_DATA] Podcast" at bounding box center [168, 153] width 74 height 74
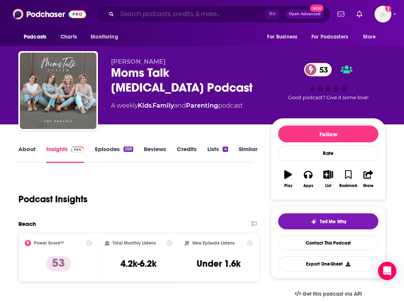
click at [192, 15] on input "Search podcasts, credits, & more..." at bounding box center [191, 14] width 148 height 12
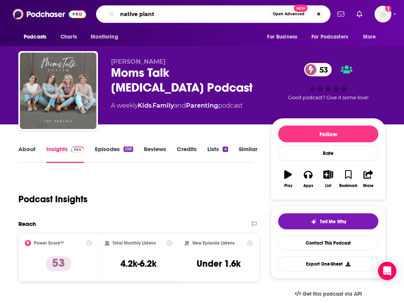
type input "native plants"
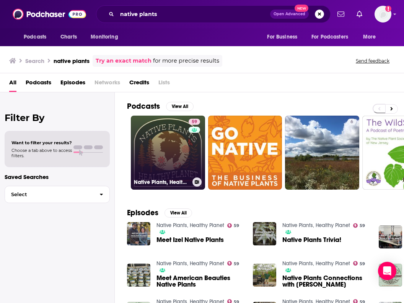
click at [176, 144] on link "59 Native Plants, Healthy Planet" at bounding box center [168, 153] width 74 height 74
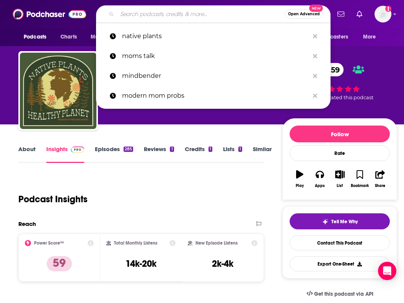
click at [162, 17] on input "Search podcasts, credits, & more..." at bounding box center [200, 14] width 167 height 12
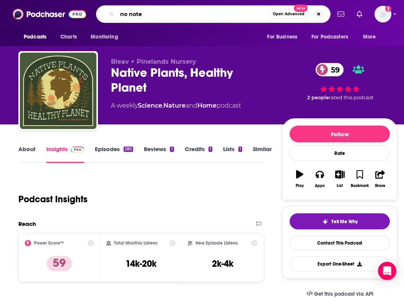
type input "no notes"
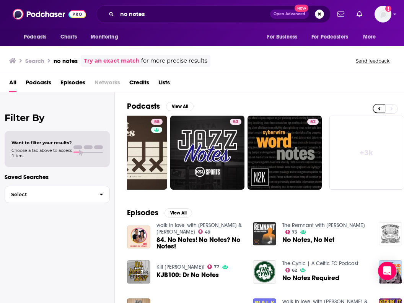
scroll to position [0, 422]
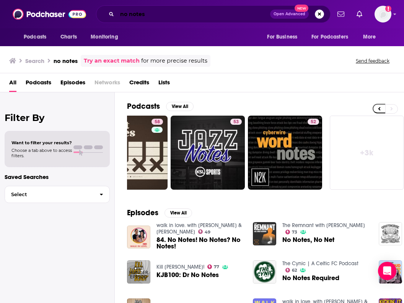
click at [154, 15] on input "no notes" at bounding box center [193, 14] width 153 height 12
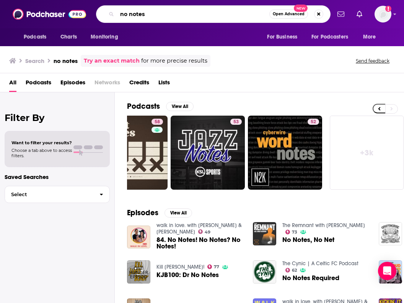
drag, startPoint x: 180, startPoint y: 19, endPoint x: 117, endPoint y: 2, distance: 65.2
click at [117, 2] on div "Podcasts Charts Monitoring no notes Open Advanced New For Business For Podcaste…" at bounding box center [202, 14] width 404 height 28
type input "pretty corrupt"
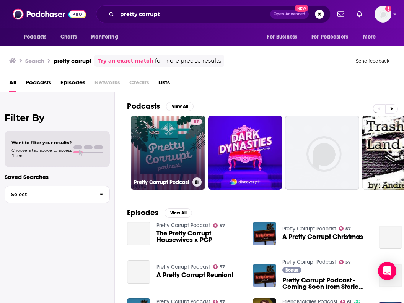
click at [173, 151] on link "57 Pretty Corrupt Podcast" at bounding box center [168, 153] width 74 height 74
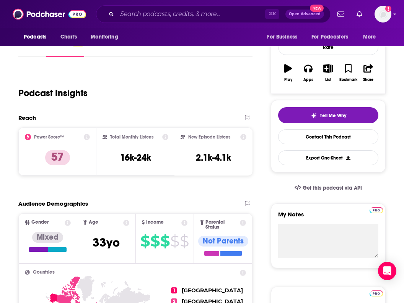
scroll to position [127, 0]
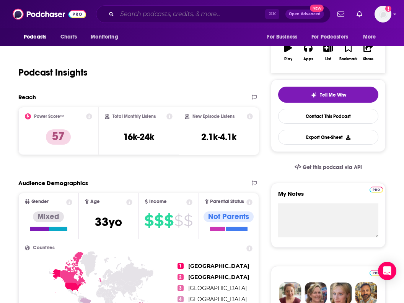
click at [164, 11] on input "Search podcasts, credits, & more..." at bounding box center [191, 14] width 148 height 12
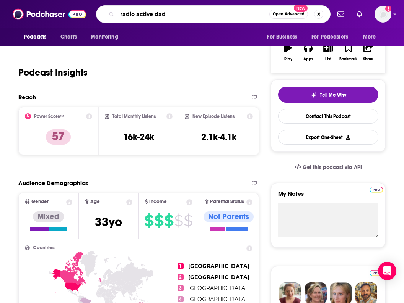
type input "radio active dads"
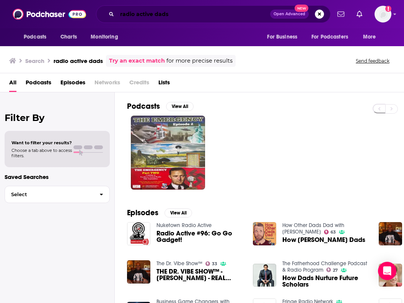
click at [136, 15] on input "radio active dads" at bounding box center [193, 14] width 153 height 12
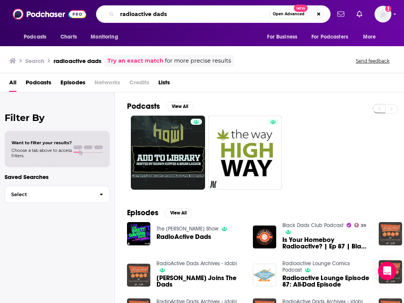
drag, startPoint x: 170, startPoint y: 13, endPoint x: 117, endPoint y: -3, distance: 55.8
click at [117, 0] on html "Podcasts Charts Monitoring radioactive dads Open Advanced New For Business For …" at bounding box center [202, 151] width 404 height 303
type input "raising athletes"
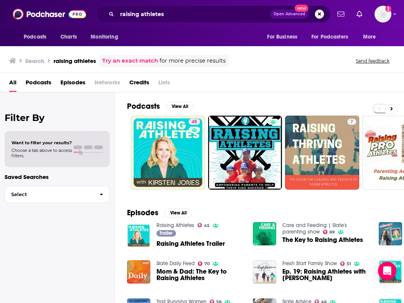
click at [167, 140] on link "45" at bounding box center [168, 153] width 74 height 74
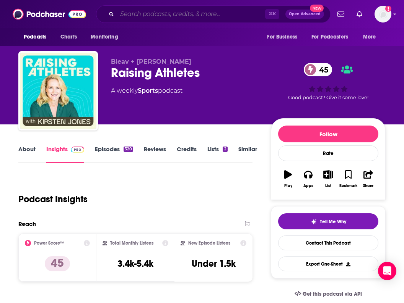
click at [200, 13] on input "Search podcasts, credits, & more..." at bounding box center [191, 14] width 148 height 12
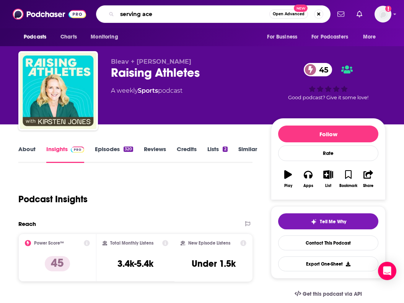
type input "serving aces"
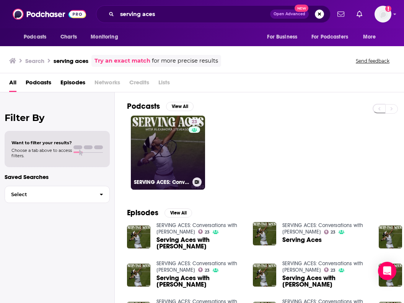
click at [187, 148] on link "23 SERVING ACES: Conversations with [PERSON_NAME]" at bounding box center [168, 153] width 74 height 74
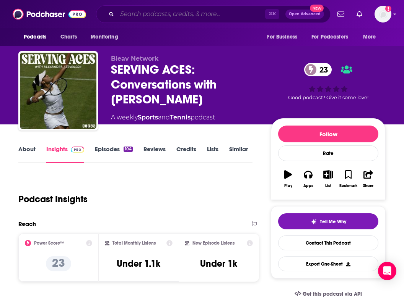
click at [182, 18] on input "Search podcasts, credits, & more..." at bounding box center [191, 14] width 148 height 12
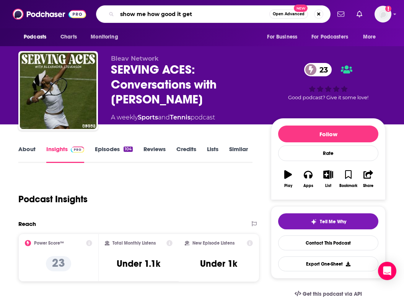
type input "show me how good it gets"
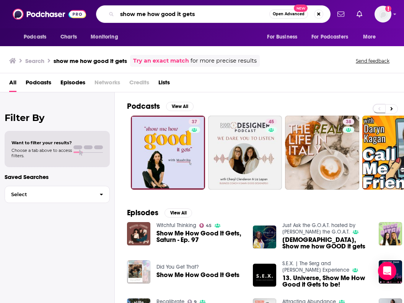
drag, startPoint x: 203, startPoint y: 13, endPoint x: 139, endPoint y: -3, distance: 65.9
click at [139, 0] on html "Podcasts Charts Monitoring show me how good it gets Open Advanced New For Busin…" at bounding box center [202, 151] width 404 height 303
type input "sustainable minimalist"
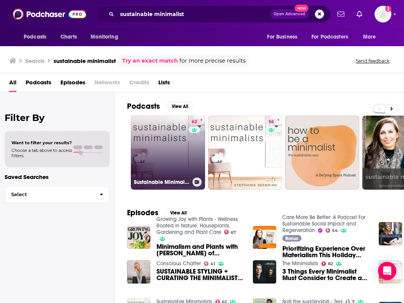
click at [164, 151] on link "62 Sustainable Minimalists" at bounding box center [168, 153] width 74 height 74
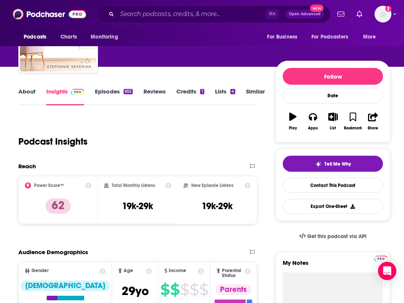
scroll to position [70, 0]
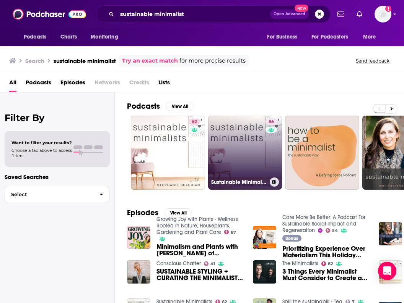
click at [242, 148] on link "56 Sustainable Minimalists" at bounding box center [245, 153] width 74 height 74
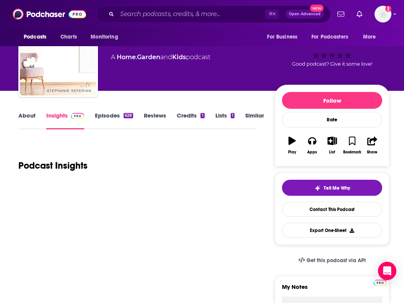
scroll to position [91, 0]
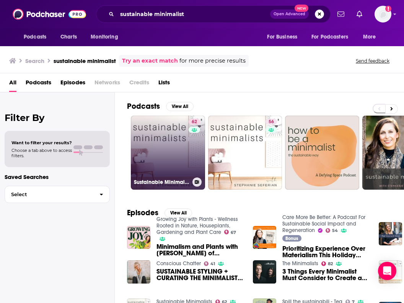
click at [156, 164] on link "62 Sustainable Minimalists" at bounding box center [168, 153] width 74 height 74
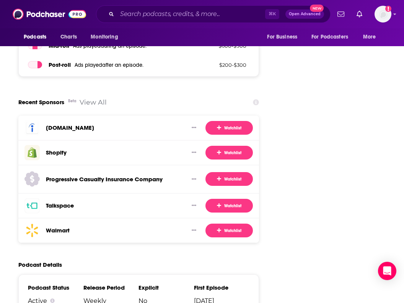
scroll to position [1140, 0]
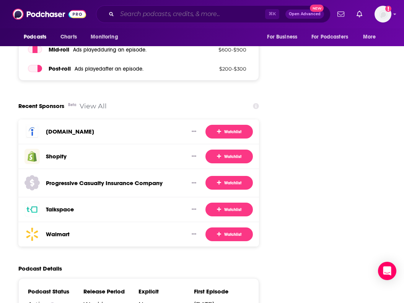
click at [199, 14] on input "Search podcasts, credits, & more..." at bounding box center [191, 14] width 148 height 12
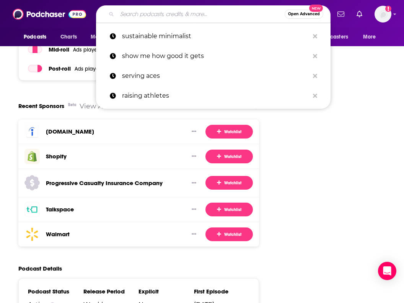
click at [199, 14] on input "Search podcasts, credits, & more..." at bounding box center [200, 14] width 167 height 12
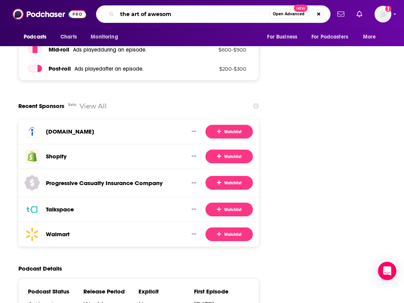
type input "the art of awesome"
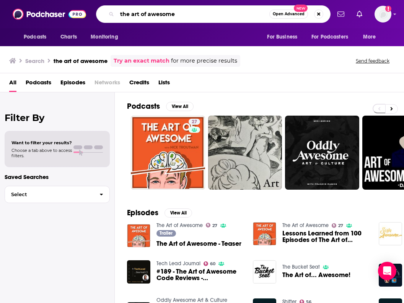
drag, startPoint x: 184, startPoint y: 16, endPoint x: 138, endPoint y: 8, distance: 47.0
click at [138, 8] on input "the art of awesome" at bounding box center [193, 14] width 152 height 12
type input "the best 5 minute wine"
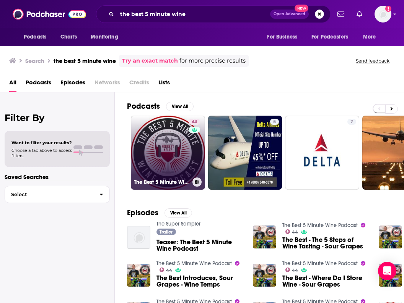
click at [171, 145] on link "44 The Best 5 Minute Wine Podcast" at bounding box center [168, 153] width 74 height 74
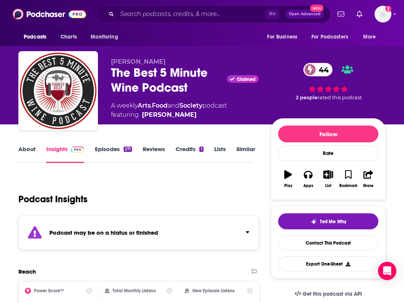
click at [244, 231] on div "Podcast may be on a hiatus or finished" at bounding box center [138, 233] width 240 height 34
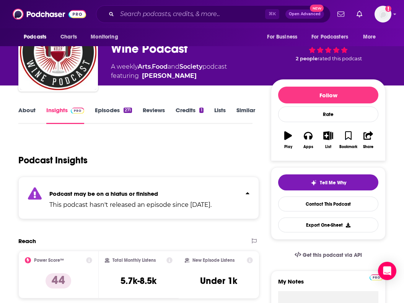
scroll to position [37, 0]
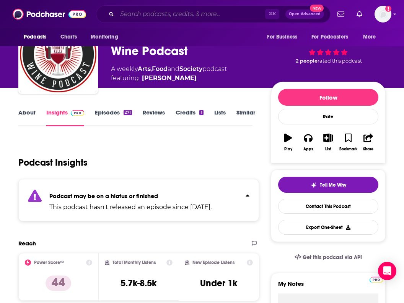
click at [200, 17] on input "Search podcasts, credits, & more..." at bounding box center [191, 14] width 148 height 12
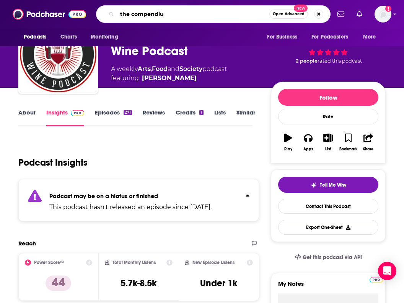
type input "the compendium"
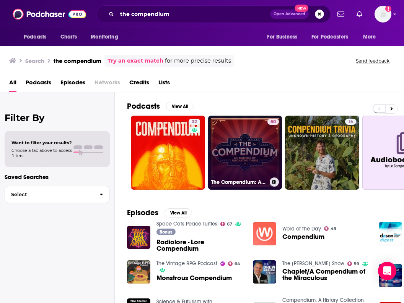
click at [258, 161] on link "50 The Compendium: An Assembly of Fascinating Things" at bounding box center [245, 153] width 74 height 74
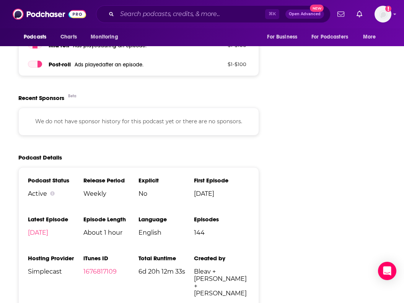
scroll to position [986, 0]
click at [162, 14] on input "Search podcasts, credits, & more..." at bounding box center [191, 14] width 148 height 12
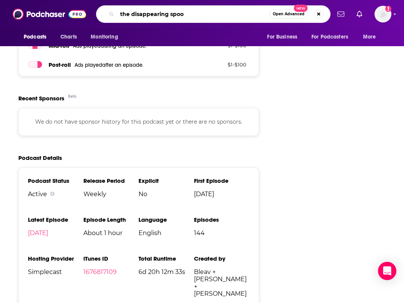
type input "the disappearing spook"
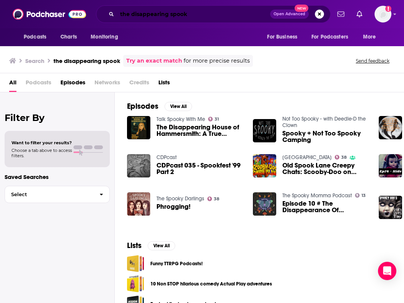
click at [192, 18] on input "the disappearing spook" at bounding box center [193, 14] width 153 height 12
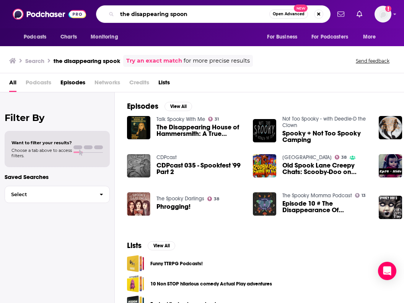
type input "the disappearing spoon"
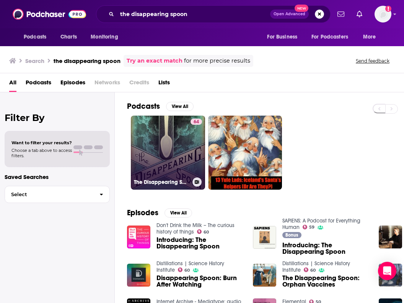
click at [175, 144] on link "64 The Disappearing Spoon: a science history podcast with [PERSON_NAME]" at bounding box center [168, 153] width 74 height 74
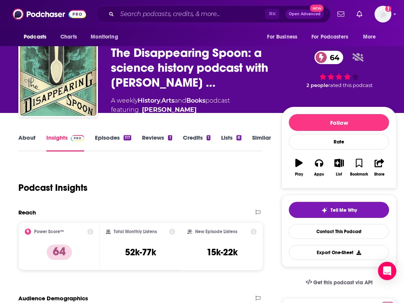
scroll to position [16, 0]
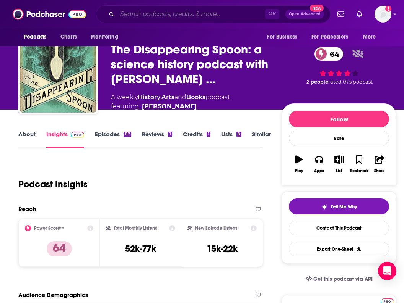
click at [167, 19] on input "Search podcasts, credits, & more..." at bounding box center [191, 14] width 148 height 12
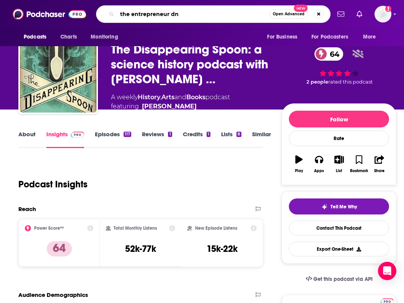
type input "the entrepreneur dna"
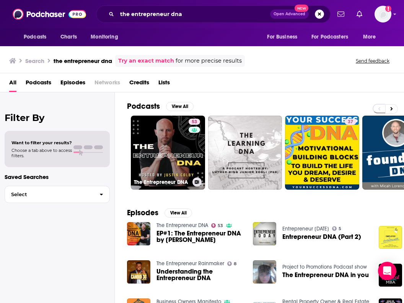
click at [159, 161] on link "53 The Entrepreneur DNA" at bounding box center [168, 153] width 74 height 74
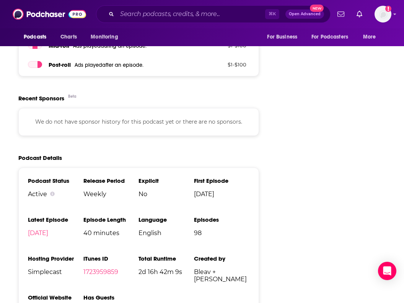
scroll to position [936, 0]
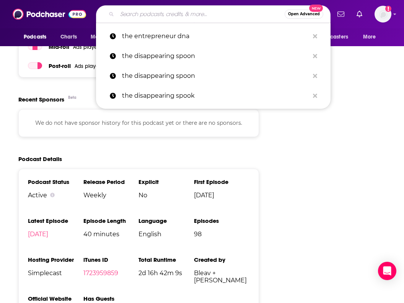
click at [182, 13] on input "Search podcasts, credits, & more..." at bounding box center [200, 14] width 167 height 12
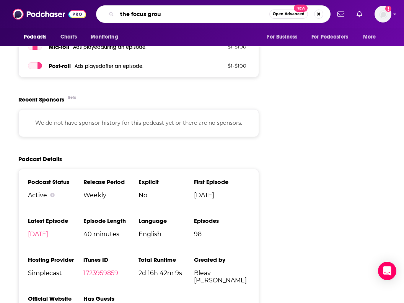
type input "the focus group"
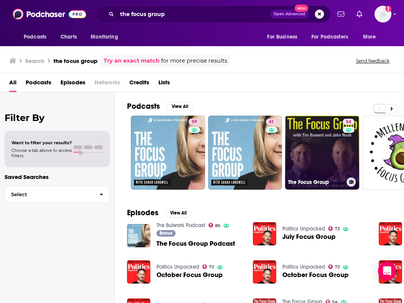
click at [339, 142] on link "54 The Focus Group" at bounding box center [322, 153] width 74 height 74
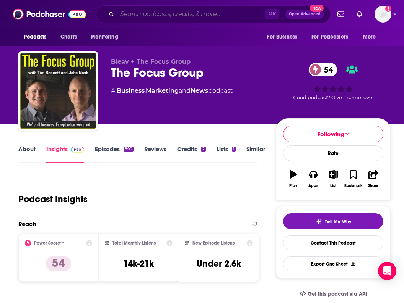
click at [160, 17] on input "Search podcasts, credits, & more..." at bounding box center [191, 14] width 148 height 12
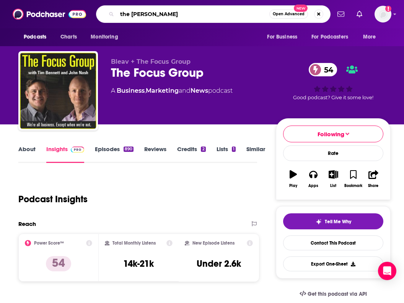
type input "the [PERSON_NAME]"
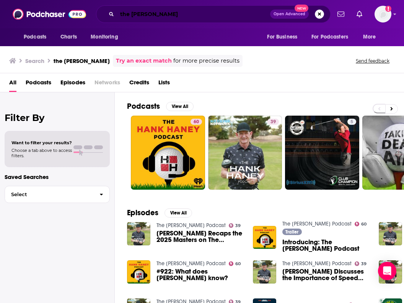
click at [196, 16] on input "the [PERSON_NAME]" at bounding box center [193, 14] width 153 height 12
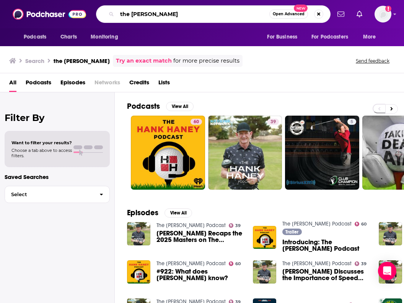
drag, startPoint x: 196, startPoint y: 16, endPoint x: 129, endPoint y: -3, distance: 69.9
click at [129, 0] on html "Podcasts Charts Monitoring the [PERSON_NAME] Open Advanced New For Business For…" at bounding box center [202, 151] width 404 height 303
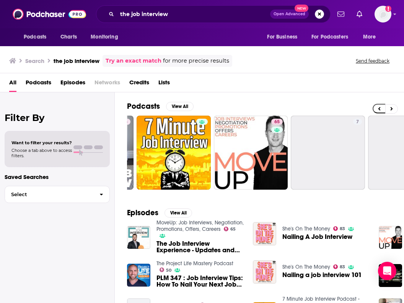
scroll to position [0, 165]
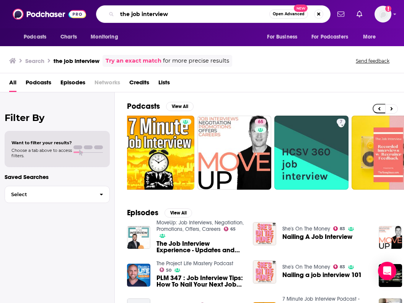
drag, startPoint x: 170, startPoint y: 17, endPoint x: 109, endPoint y: -6, distance: 65.0
click at [109, 0] on html "Podcasts Charts Monitoring the job interview Open Advanced New For Business For…" at bounding box center [202, 151] width 404 height 303
type input "the [PERSON_NAME] show"
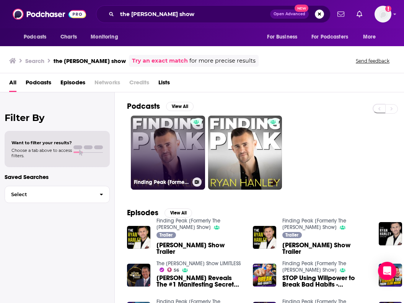
click at [190, 147] on link "Finding Peak [Formerly The [PERSON_NAME] Show]" at bounding box center [168, 153] width 74 height 74
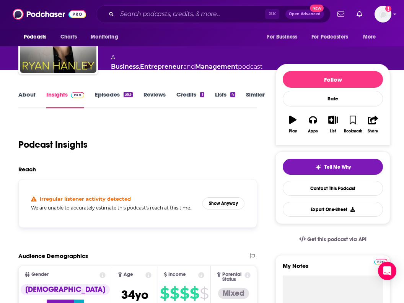
scroll to position [97, 0]
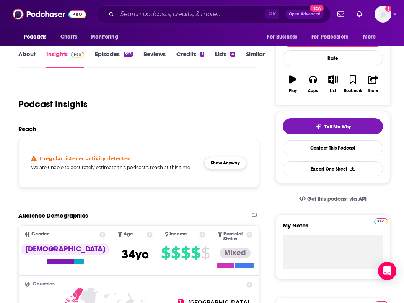
click at [246, 167] on button "Show Anyway" at bounding box center [225, 163] width 42 height 12
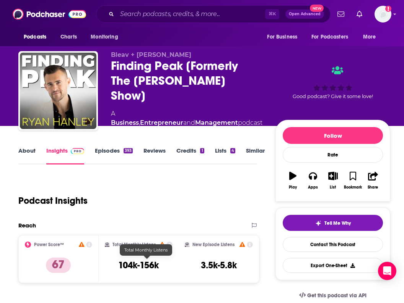
scroll to position [0, 0]
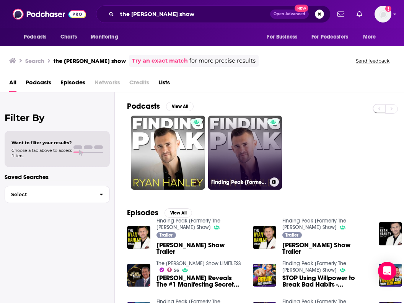
click at [239, 149] on link "Finding Peak [Formerly The [PERSON_NAME] Show]" at bounding box center [245, 153] width 74 height 74
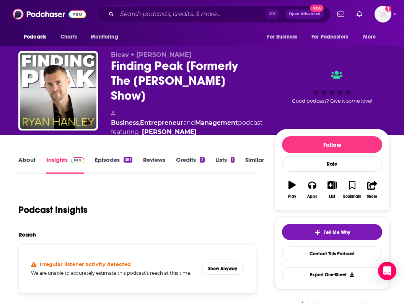
scroll to position [2, 0]
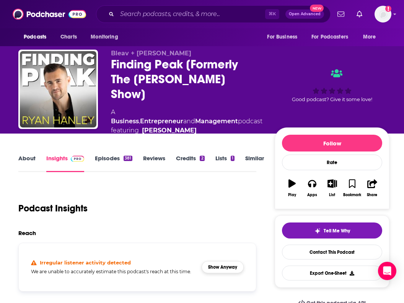
click at [242, 261] on button "Show Anyway" at bounding box center [222, 267] width 42 height 12
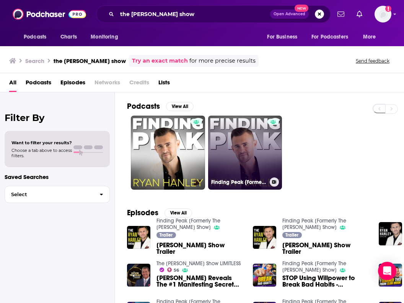
click at [241, 151] on link "Finding Peak [Formerly The [PERSON_NAME] Show]" at bounding box center [245, 153] width 74 height 74
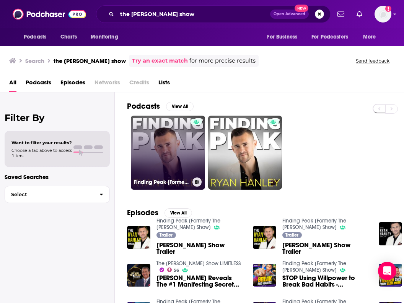
click at [170, 151] on link "Finding Peak [Formerly The [PERSON_NAME] Show]" at bounding box center [168, 153] width 74 height 74
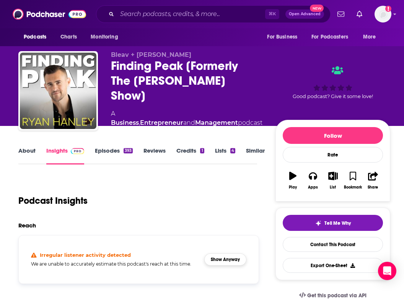
click at [246, 263] on button "Show Anyway" at bounding box center [225, 260] width 42 height 12
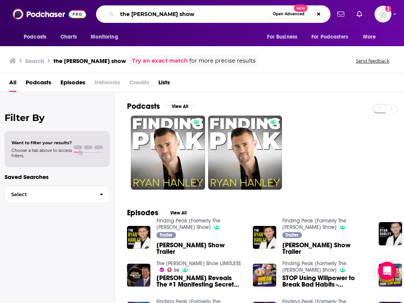
drag, startPoint x: 196, startPoint y: 15, endPoint x: 143, endPoint y: -5, distance: 56.7
click at [143, 0] on html "Podcasts Charts Monitoring the [PERSON_NAME] show Open Advanced New For Busines…" at bounding box center [202, 151] width 404 height 303
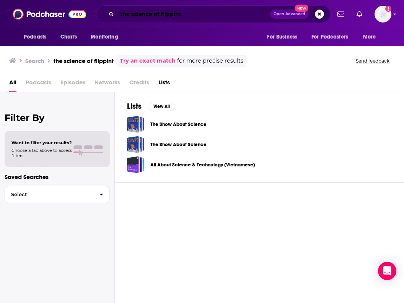
click at [200, 18] on input "the science of flippint" at bounding box center [193, 14] width 153 height 12
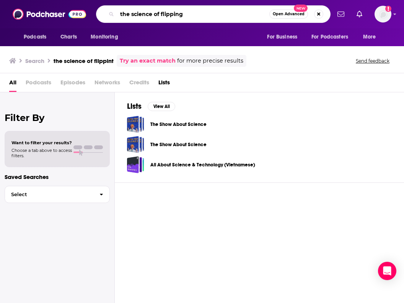
type input "the science of flipping"
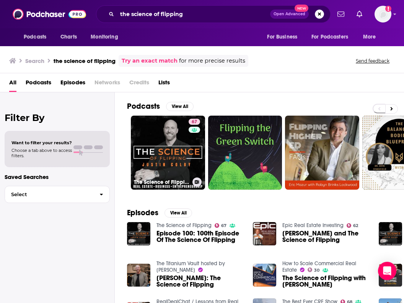
click at [175, 146] on link "67 The Science of Flipping" at bounding box center [168, 153] width 74 height 74
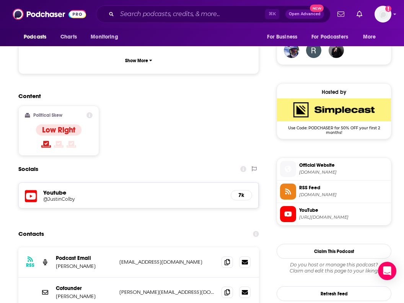
scroll to position [567, 0]
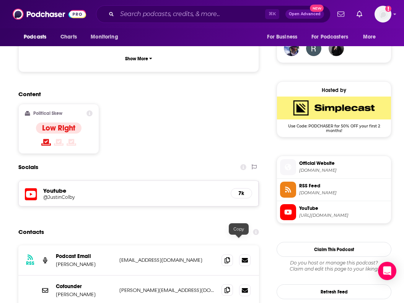
click at [230, 287] on icon at bounding box center [226, 290] width 5 height 6
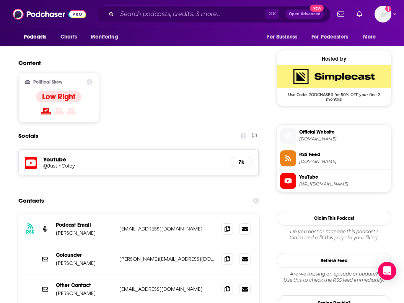
scroll to position [601, 0]
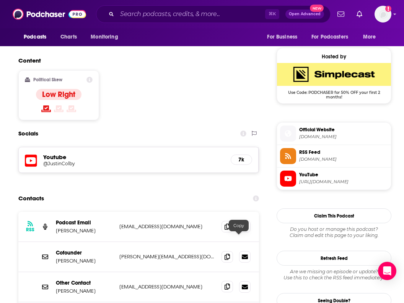
click at [230, 284] on icon at bounding box center [226, 287] width 5 height 6
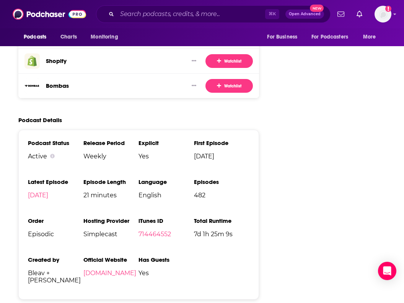
scroll to position [1316, 0]
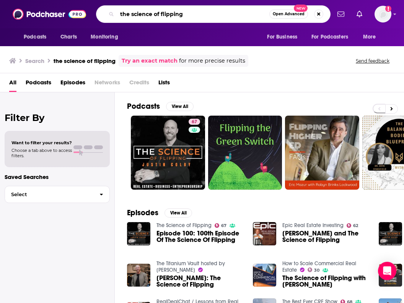
drag, startPoint x: 188, startPoint y: 16, endPoint x: 162, endPoint y: 8, distance: 26.7
click at [162, 8] on input "the science of flipping" at bounding box center [193, 14] width 152 height 12
type input "the surfing historian"
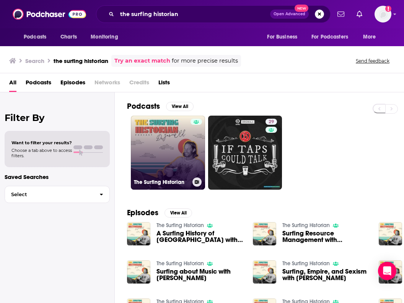
click at [186, 148] on link "The Surfing Historian" at bounding box center [168, 153] width 74 height 74
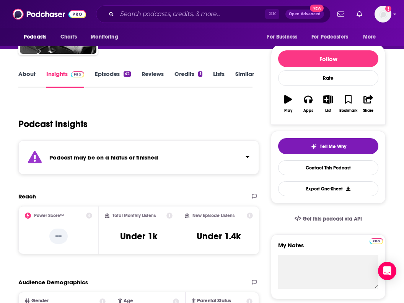
scroll to position [76, 0]
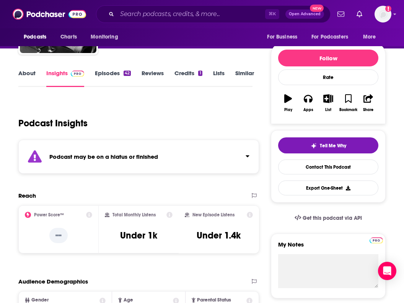
click at [249, 154] on icon "Click to expand status details" at bounding box center [247, 156] width 4 height 6
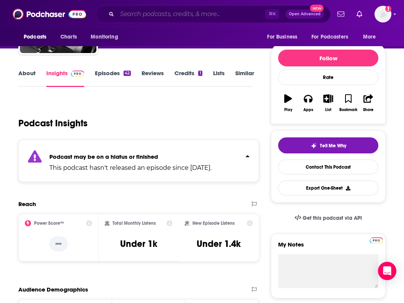
click at [162, 13] on input "Search podcasts, credits, & more..." at bounding box center [191, 14] width 148 height 12
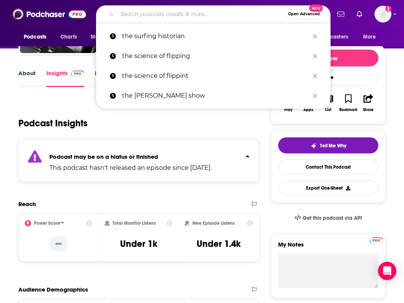
type input "r"
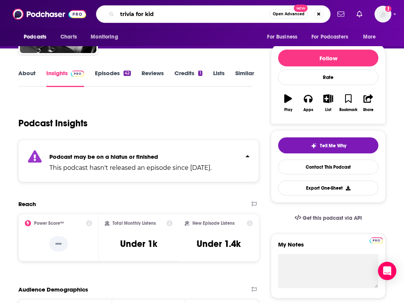
type input "trivia for kids"
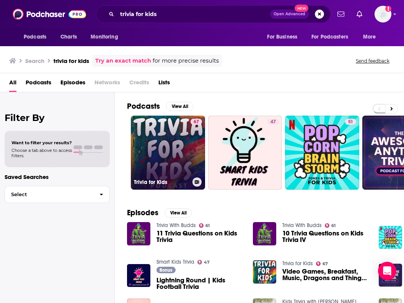
click at [167, 125] on link "67 Trivia for Kids" at bounding box center [168, 153] width 74 height 74
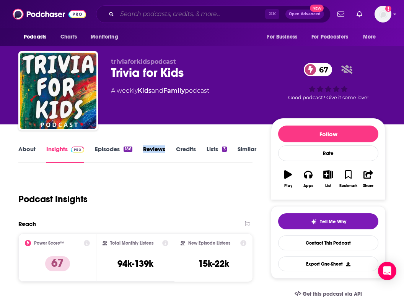
click at [159, 13] on input "Search podcasts, credits, & more..." at bounding box center [191, 14] width 148 height 12
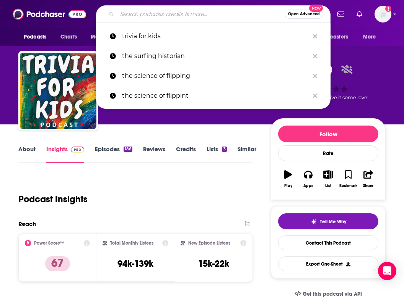
click at [159, 13] on input "Search podcasts, credits, & more..." at bounding box center [200, 14] width 167 height 12
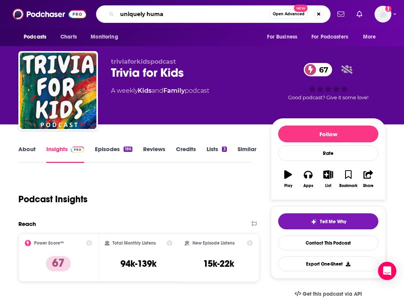
type input "uniquely human"
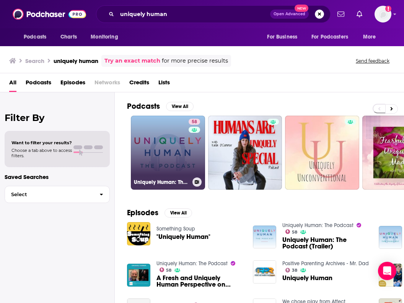
click at [170, 141] on link "58 Uniquely Human: The Podcast" at bounding box center [168, 153] width 74 height 74
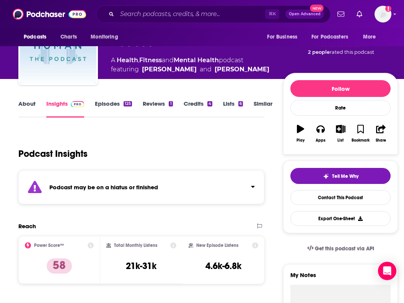
scroll to position [61, 0]
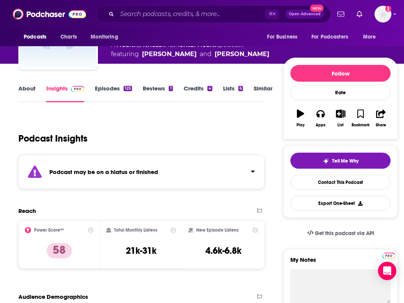
click at [159, 178] on div "Podcast may be on a hiatus or finished" at bounding box center [141, 172] width 246 height 34
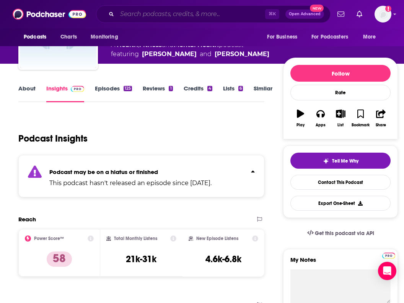
click at [176, 16] on input "Search podcasts, credits, & more..." at bounding box center [191, 14] width 148 height 12
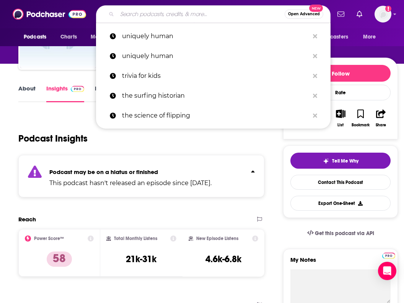
click at [176, 16] on input "Search podcasts, credits, & more..." at bounding box center [200, 14] width 167 height 12
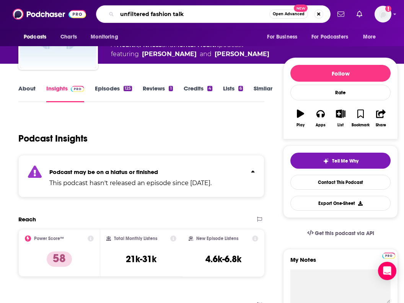
type input "unfiltered fashion talks"
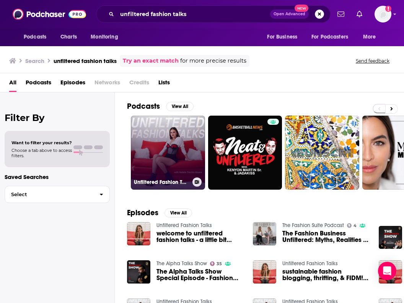
click at [166, 136] on link "Unfiltered Fashion Talks" at bounding box center [168, 153] width 74 height 74
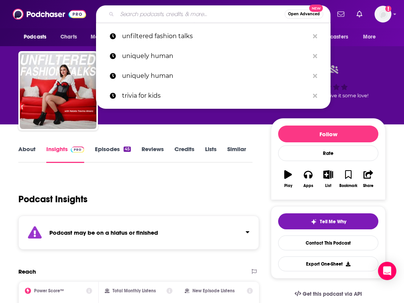
click at [137, 16] on input "Search podcasts, credits, & more..." at bounding box center [200, 14] width 167 height 12
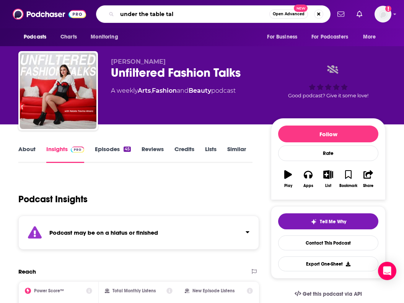
type input "under the table talk"
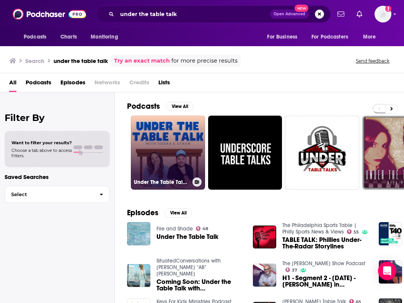
click at [171, 134] on link "Under The Table Talk W/ Sierra and [PERSON_NAME]" at bounding box center [168, 153] width 74 height 74
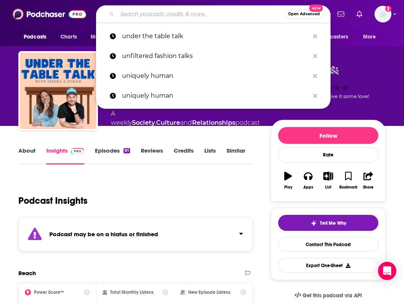
click at [165, 10] on input "Search podcasts, credits, & more..." at bounding box center [200, 14] width 167 height 12
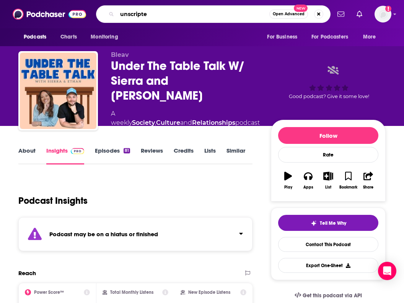
type input "unscripted"
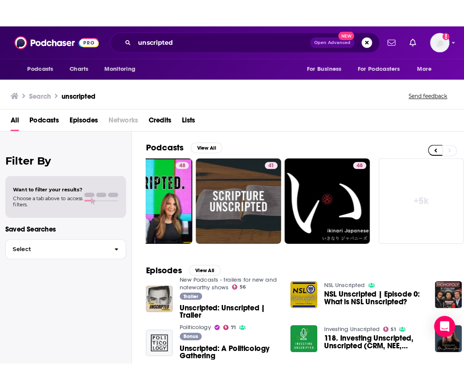
scroll to position [0, 362]
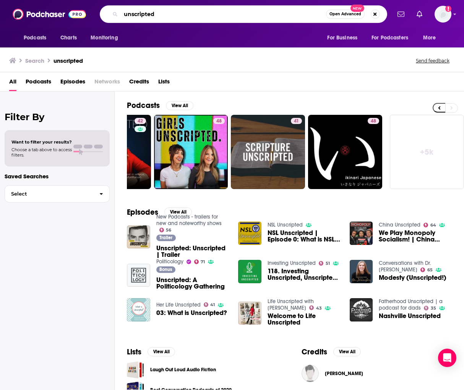
drag, startPoint x: 167, startPoint y: 16, endPoint x: 131, endPoint y: 8, distance: 37.6
click at [131, 8] on input "unscripted" at bounding box center [223, 14] width 205 height 12
type input "GRAMMAR GIRL"
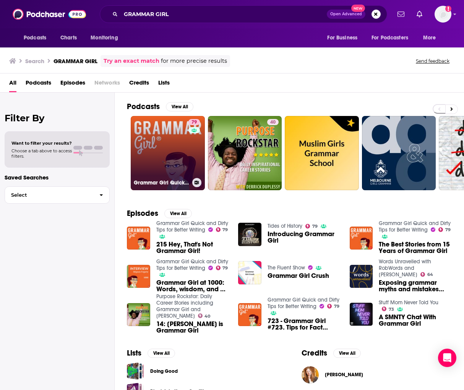
click at [190, 159] on div "79" at bounding box center [194, 148] width 13 height 59
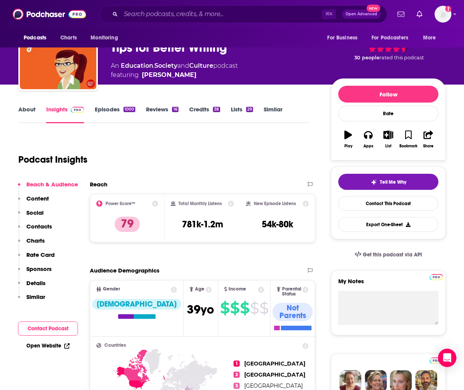
scroll to position [44, 0]
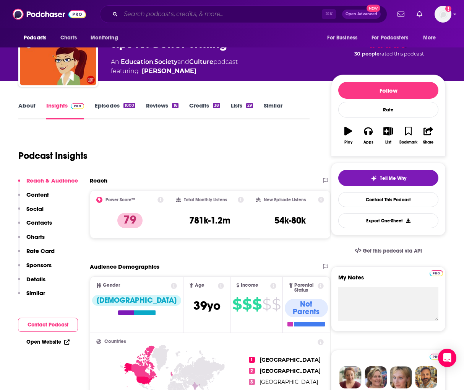
click at [146, 17] on input "Search podcasts, credits, & more..." at bounding box center [221, 14] width 201 height 12
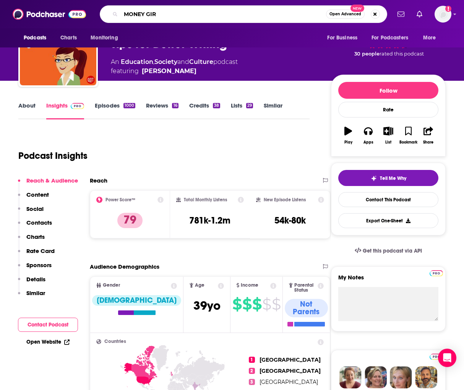
type input "MONEY GIRL"
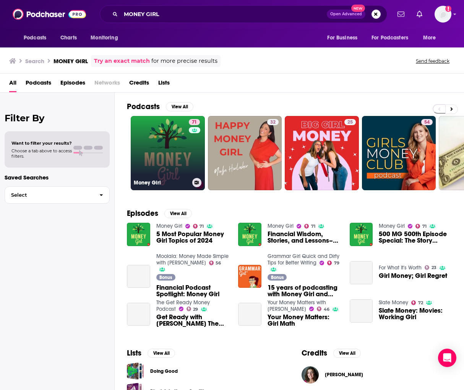
click at [182, 162] on link "71 Money Girl" at bounding box center [168, 153] width 74 height 74
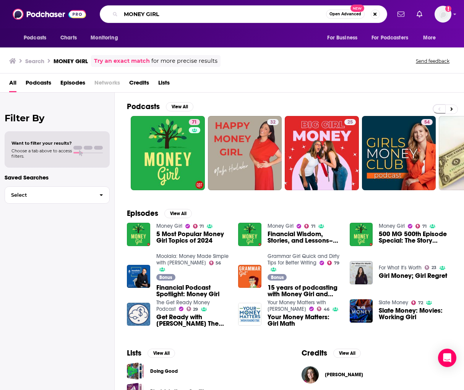
drag, startPoint x: 169, startPoint y: 13, endPoint x: 117, endPoint y: 3, distance: 52.6
click at [117, 3] on div "Podcasts Charts Monitoring MONEY GIRL Open Advanced New For Business For Podcas…" at bounding box center [232, 14] width 464 height 28
type input "GET-FIT GUY"
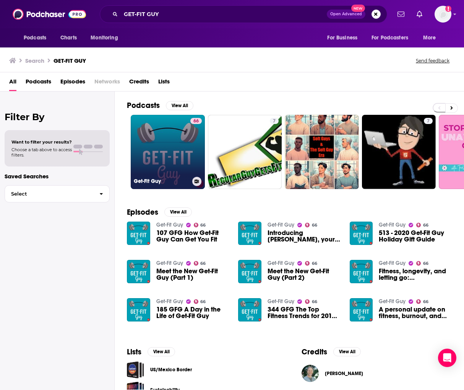
click at [172, 138] on link "66 Get-Fit Guy" at bounding box center [168, 152] width 74 height 74
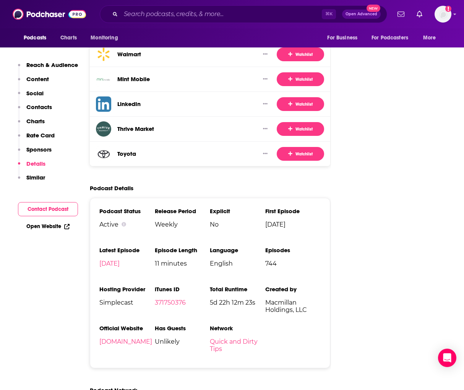
scroll to position [1305, 0]
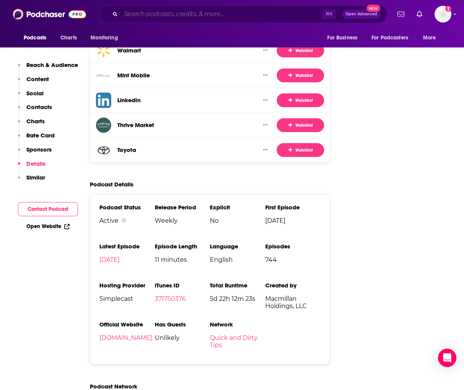
click at [219, 13] on input "Search podcasts, credits, & more..." at bounding box center [221, 14] width 201 height 12
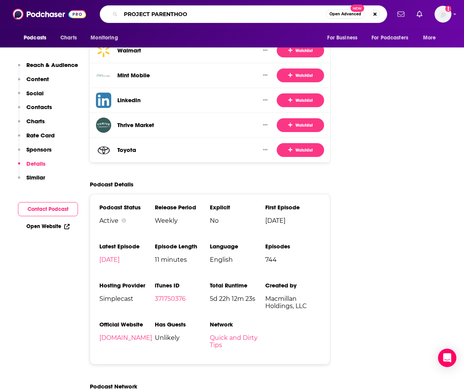
type input "PROJECT PARENTHOOD"
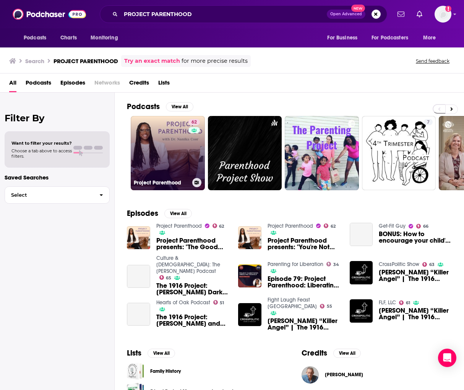
click at [161, 161] on link "62 Project Parenthood" at bounding box center [168, 153] width 74 height 74
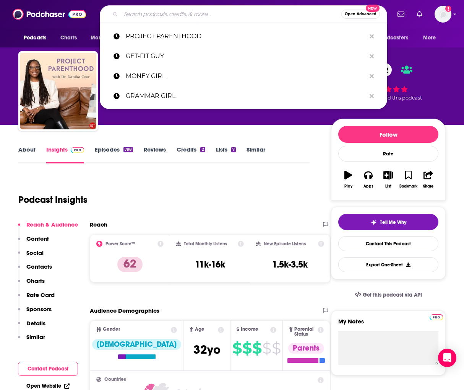
click at [186, 12] on input "Search podcasts, credits, & more..." at bounding box center [231, 14] width 221 height 12
click at [175, 13] on input "Search podcasts, credits, & more..." at bounding box center [231, 14] width 221 height 12
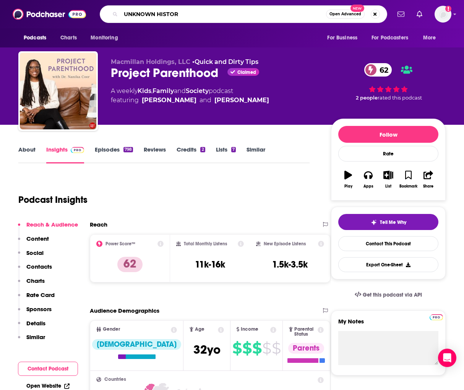
type input "UNKNOWN HISTORY"
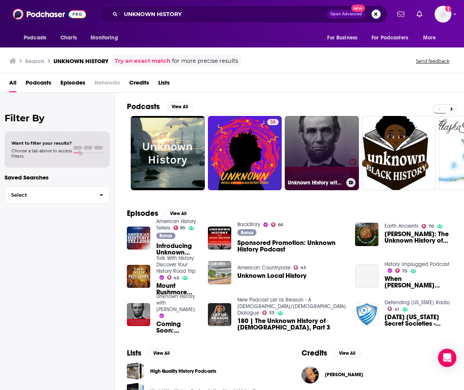
click at [354, 159] on link "Unknown History with [PERSON_NAME]" at bounding box center [322, 153] width 74 height 74
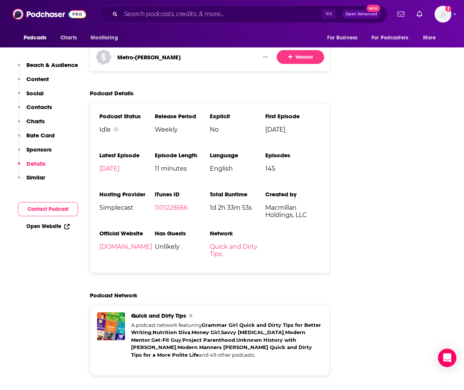
scroll to position [1272, 0]
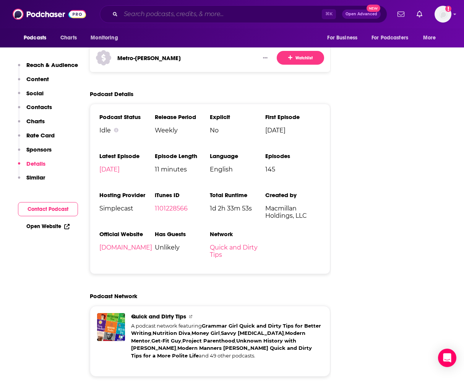
click at [198, 11] on input "Search podcasts, credits, & more..." at bounding box center [221, 14] width 201 height 12
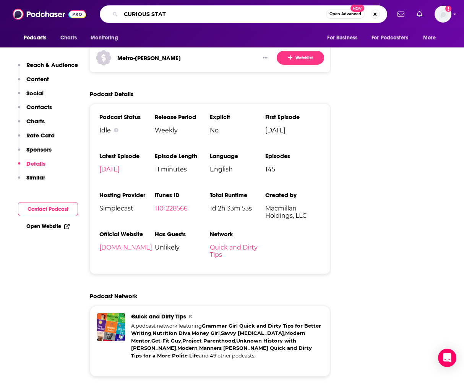
type input "CURIOUS STATE"
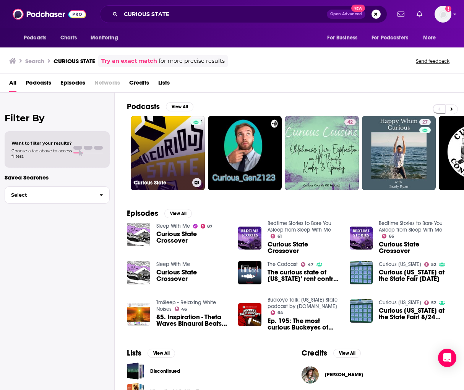
click at [145, 143] on link "Curious State" at bounding box center [168, 153] width 74 height 74
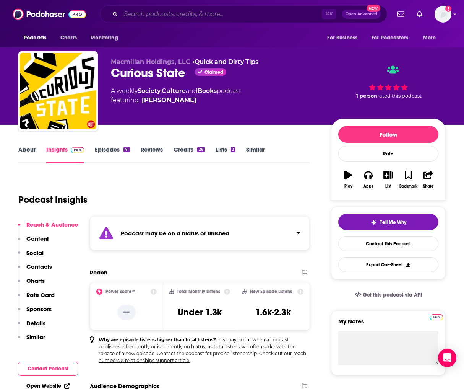
click at [205, 15] on input "Search podcasts, credits, & more..." at bounding box center [221, 14] width 201 height 12
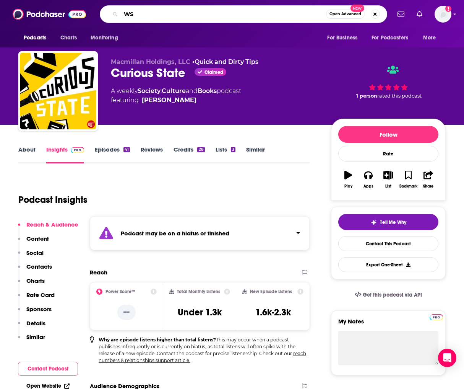
type input "W"
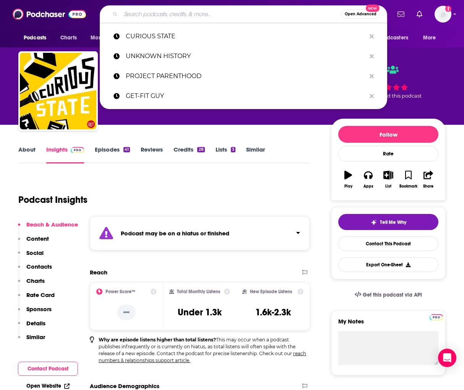
type input "S"
type input "A"
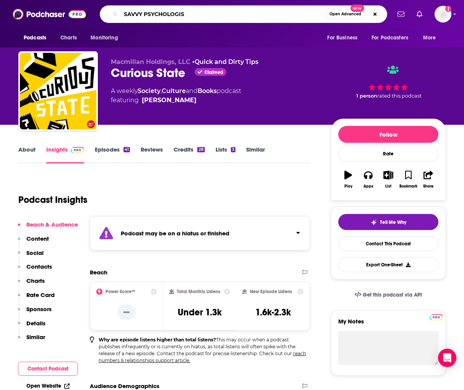
type input "SAVVY [MEDICAL_DATA]"
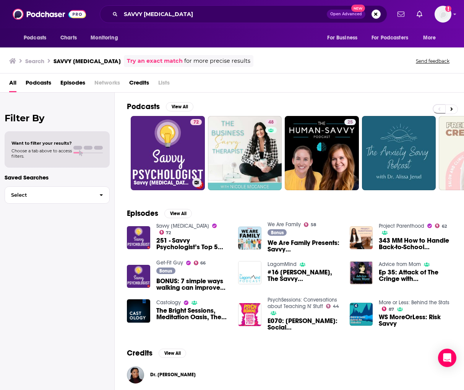
click at [188, 135] on link "72 Savvy [MEDICAL_DATA]" at bounding box center [168, 153] width 74 height 74
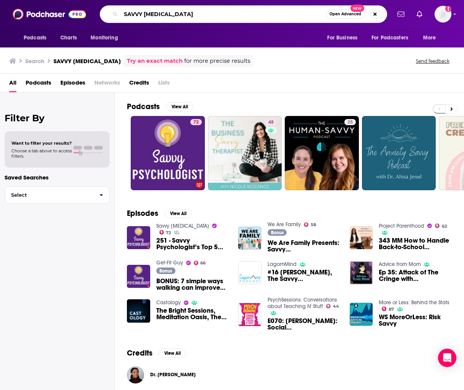
drag, startPoint x: 195, startPoint y: 15, endPoint x: 140, endPoint y: 7, distance: 55.3
click at [140, 7] on div "SAVVY [MEDICAL_DATA] Open Advanced New" at bounding box center [243, 14] width 287 height 18
type input "NUTRITION DIVA"
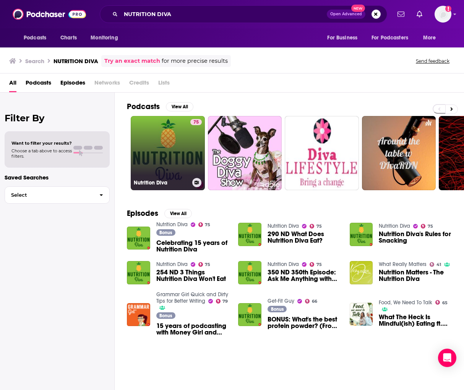
click at [176, 137] on link "75 Nutrition Diva" at bounding box center [168, 153] width 74 height 74
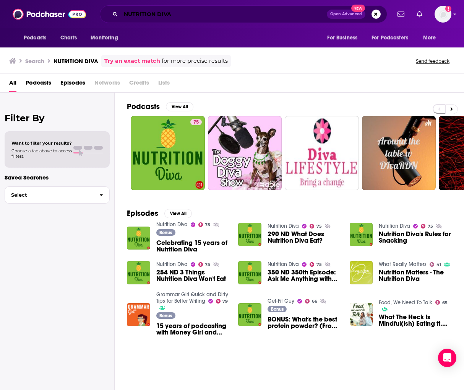
click at [187, 15] on input "NUTRITION DIVA" at bounding box center [224, 14] width 206 height 12
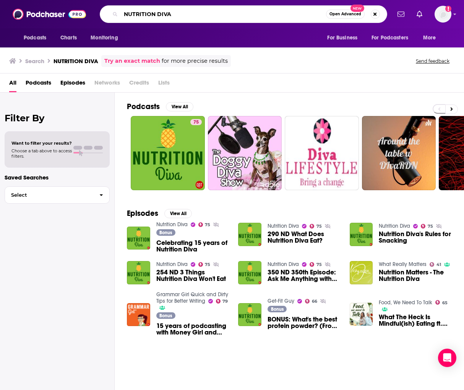
drag, startPoint x: 187, startPoint y: 15, endPoint x: 140, endPoint y: -3, distance: 49.5
click at [140, 0] on html "Podcasts Charts Monitoring NUTRITION DIVA Open Advanced New For Business For Po…" at bounding box center [232, 195] width 464 height 390
type input "ASK SCIENCE"
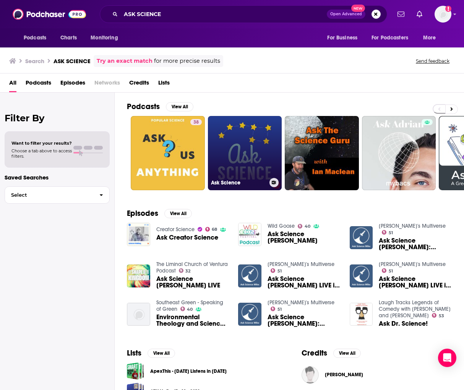
click at [235, 153] on link "Ask Science" at bounding box center [245, 153] width 74 height 74
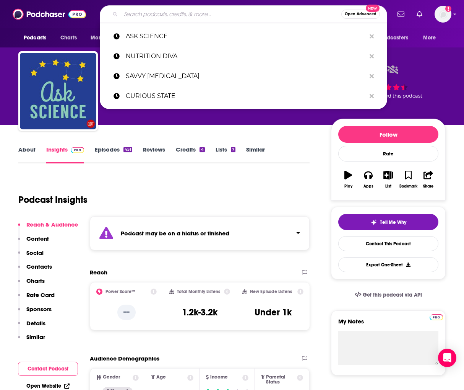
click at [205, 15] on input "Search podcasts, credits, & more..." at bounding box center [231, 14] width 221 height 12
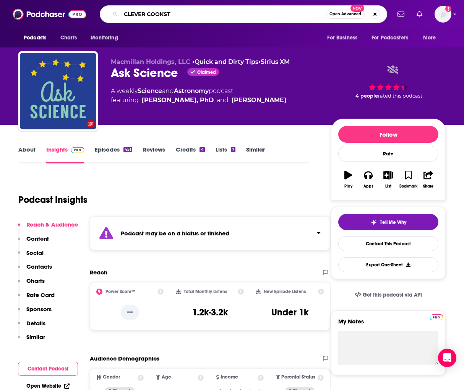
type input "CLEVER COOKSTR"
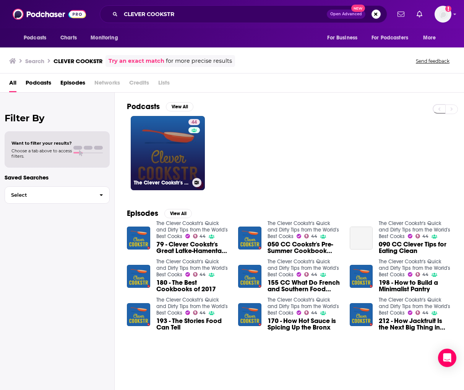
click at [192, 148] on div "44" at bounding box center [194, 148] width 13 height 59
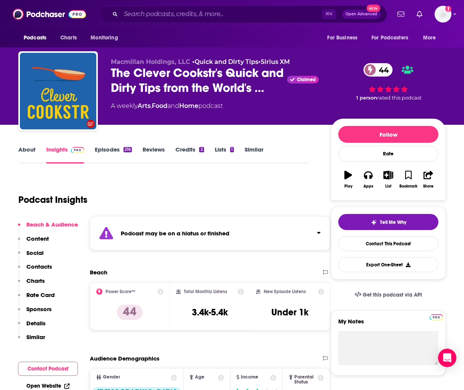
click at [238, 232] on div "Podcast may be on a hiatus or finished" at bounding box center [210, 233] width 240 height 34
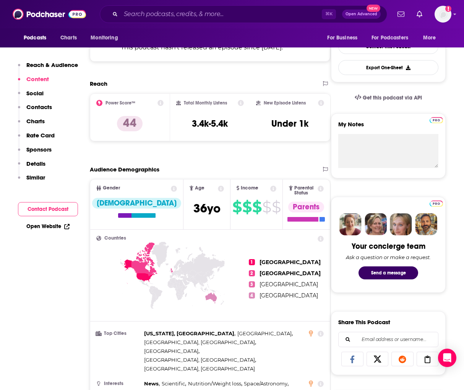
scroll to position [121, 0]
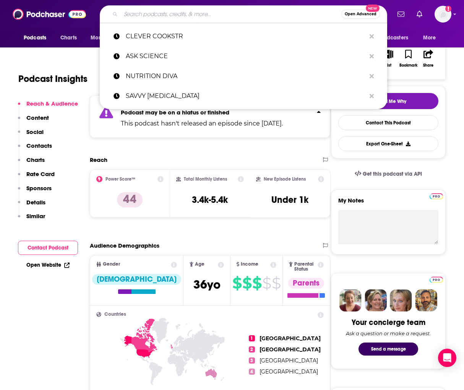
click at [227, 16] on input "Search podcasts, credits, & more..." at bounding box center [231, 14] width 221 height 12
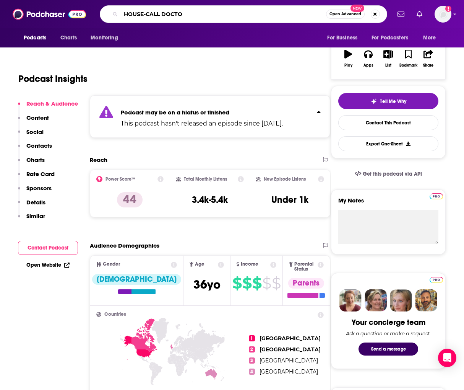
type input "HOUSE-CALL DOCTOR"
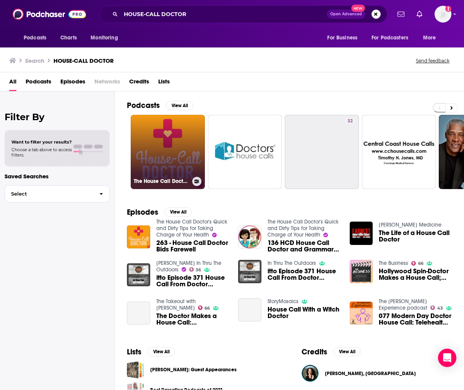
click at [168, 156] on link "The House Call Doctor's Quick and Dirty Tips for Taking Charge of Your Health" at bounding box center [168, 152] width 74 height 74
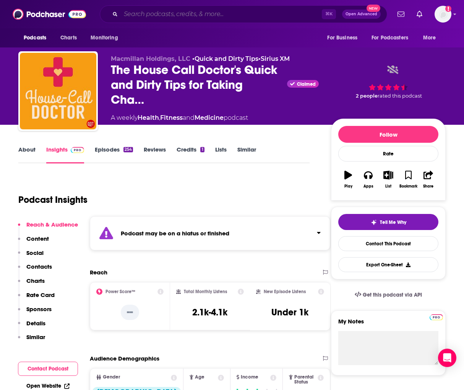
click at [196, 14] on input "Search podcasts, credits, & more..." at bounding box center [221, 14] width 201 height 12
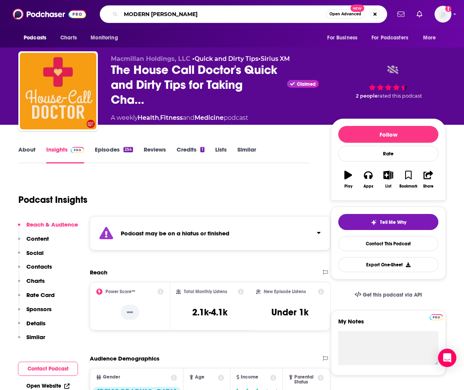
type input "MODERN MENTOR"
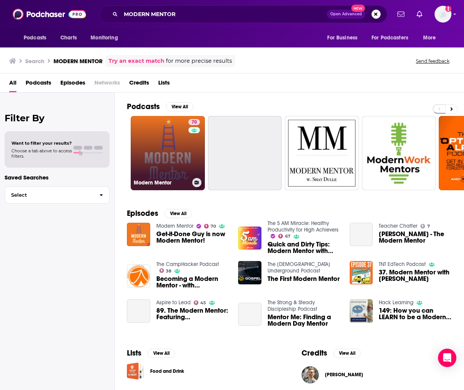
click at [182, 151] on link "70 Modern Mentor" at bounding box center [168, 153] width 74 height 74
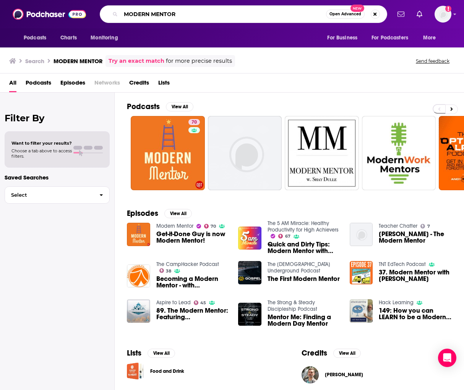
drag, startPoint x: 200, startPoint y: 13, endPoint x: 146, endPoint y: -3, distance: 56.1
click at [146, 0] on html "Podcasts Charts Monitoring MODERN MENTOR Open Advanced New For Business For Pod…" at bounding box center [232, 195] width 464 height 390
type input "RELATIONSHIP DOCTOR"
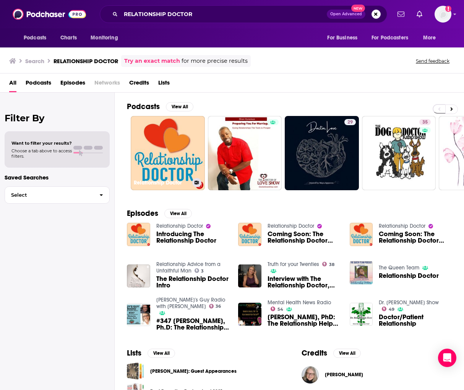
click at [175, 143] on link "Relationship Doctor" at bounding box center [168, 153] width 74 height 74
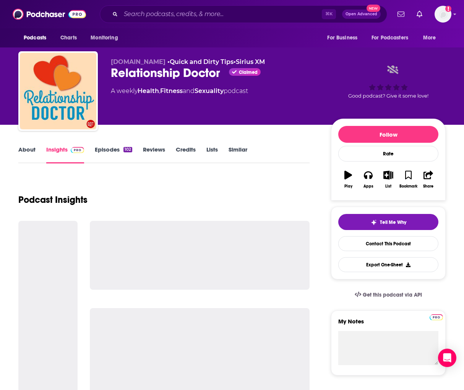
scroll to position [5, 0]
